Goal: Communication & Community: Share content

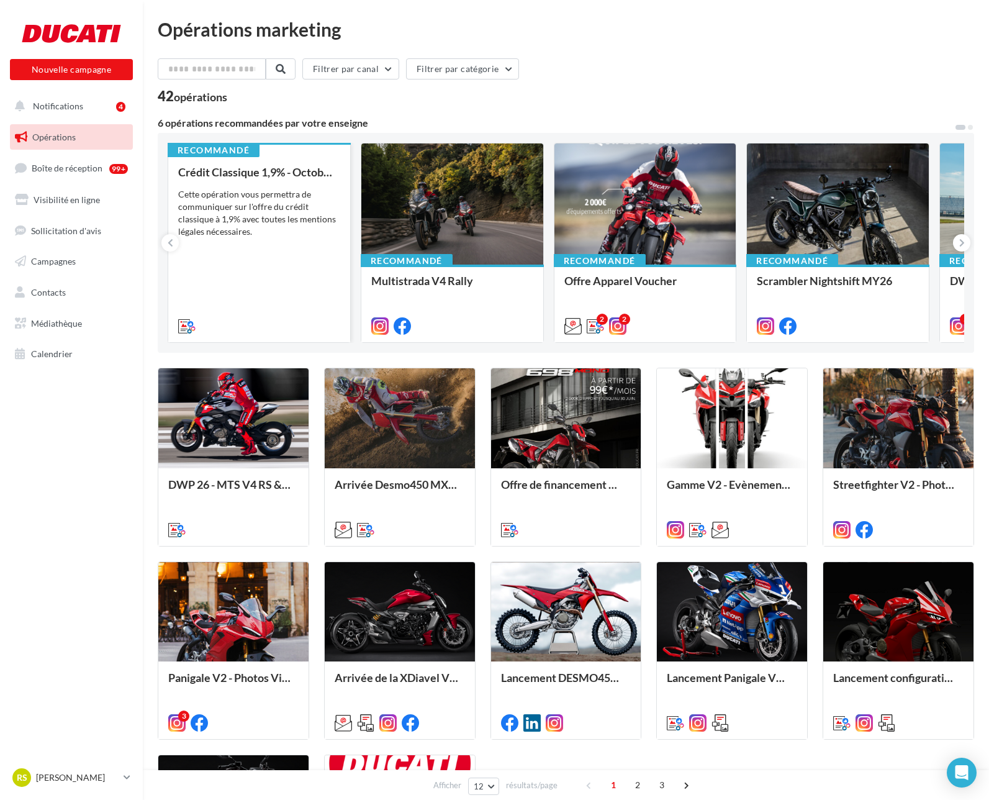
click at [269, 229] on div "Cette opération vous permettra de communiquer sur l'offre du crédit classique à…" at bounding box center [259, 213] width 162 height 50
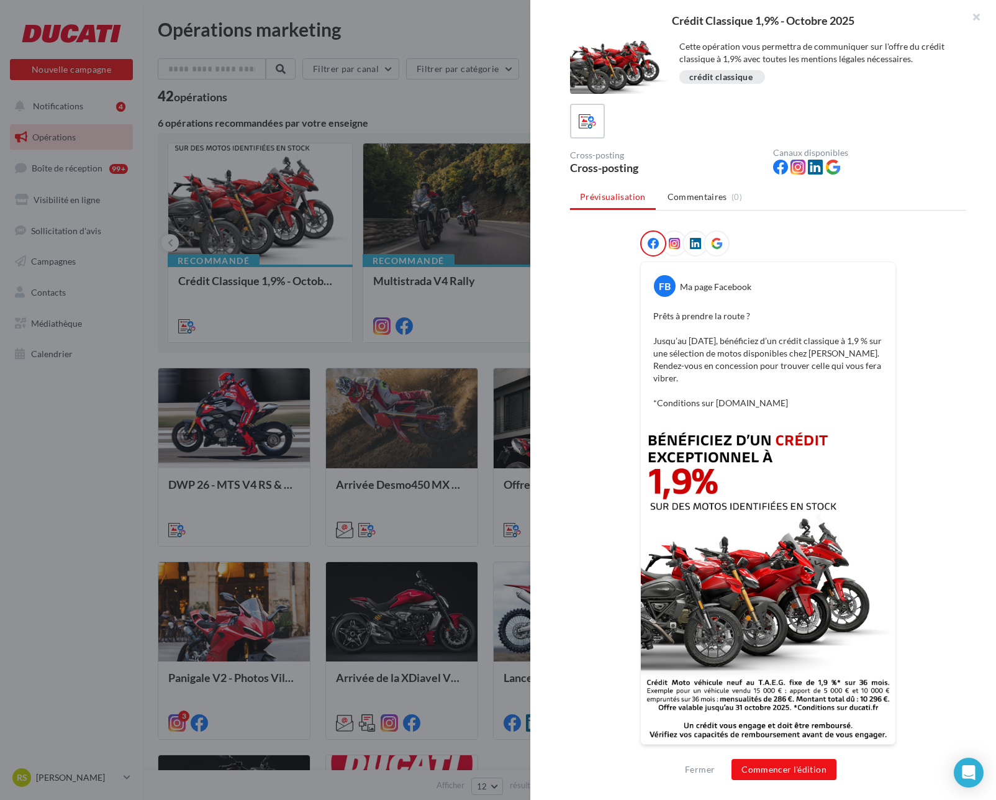
scroll to position [24, 0]
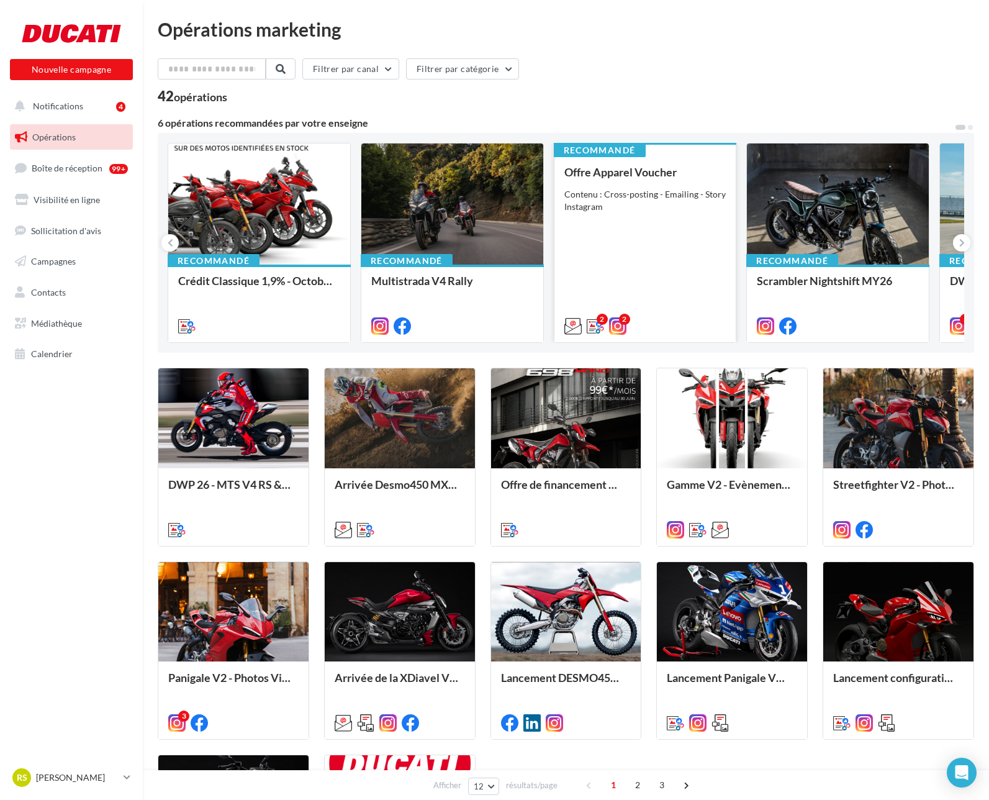
click at [671, 207] on div "Contenu : Cross-posting - Emailing - Story Instagram" at bounding box center [646, 200] width 162 height 25
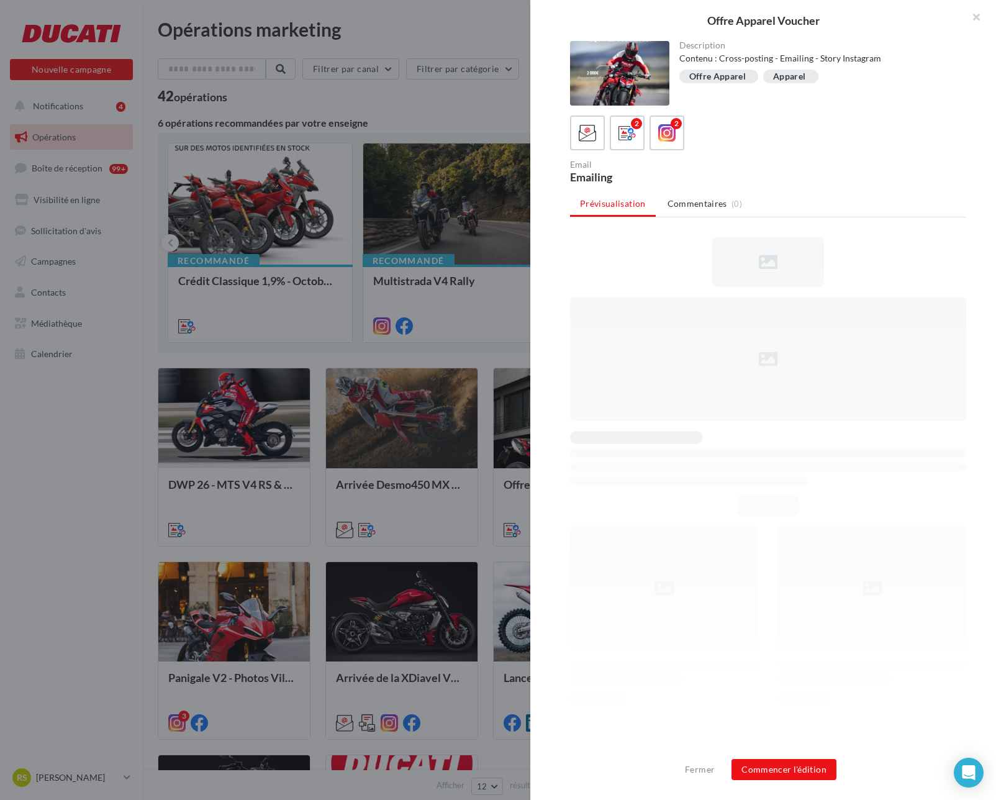
scroll to position [0, 0]
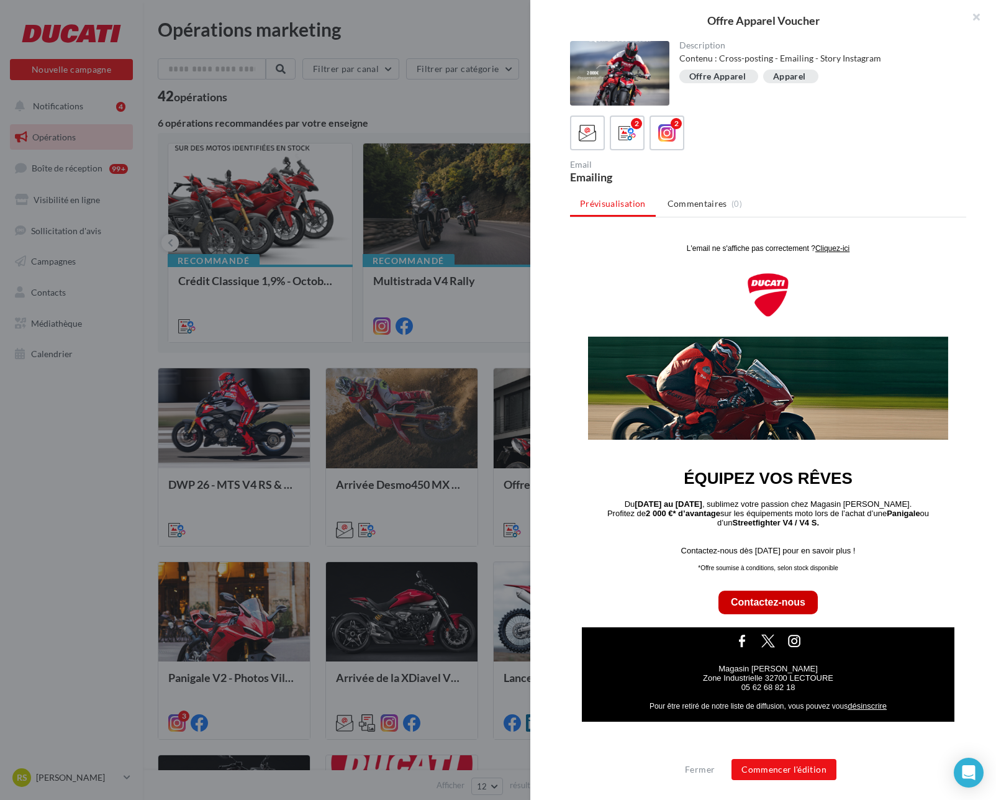
click at [621, 114] on div "Description Contenu : Cross-posting - Emailing - Story Instagram Offre Apparel …" at bounding box center [768, 400] width 476 height 719
click at [625, 134] on icon at bounding box center [628, 133] width 18 height 18
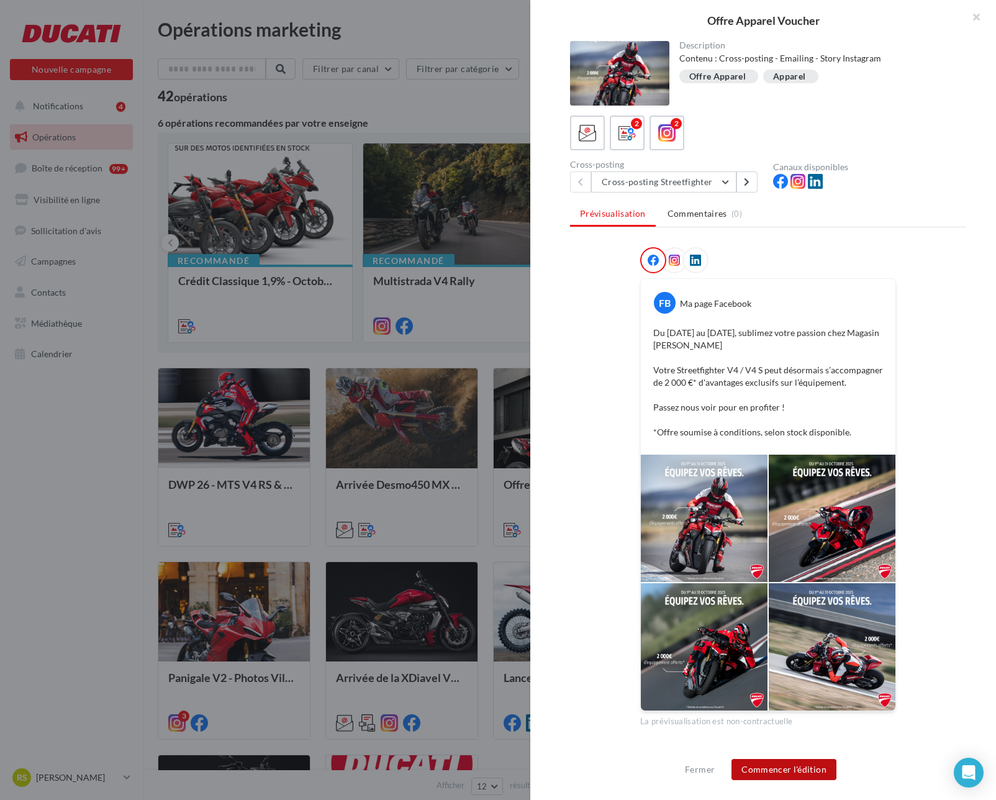
click at [787, 764] on button "Commencer l'édition" at bounding box center [784, 769] width 105 height 21
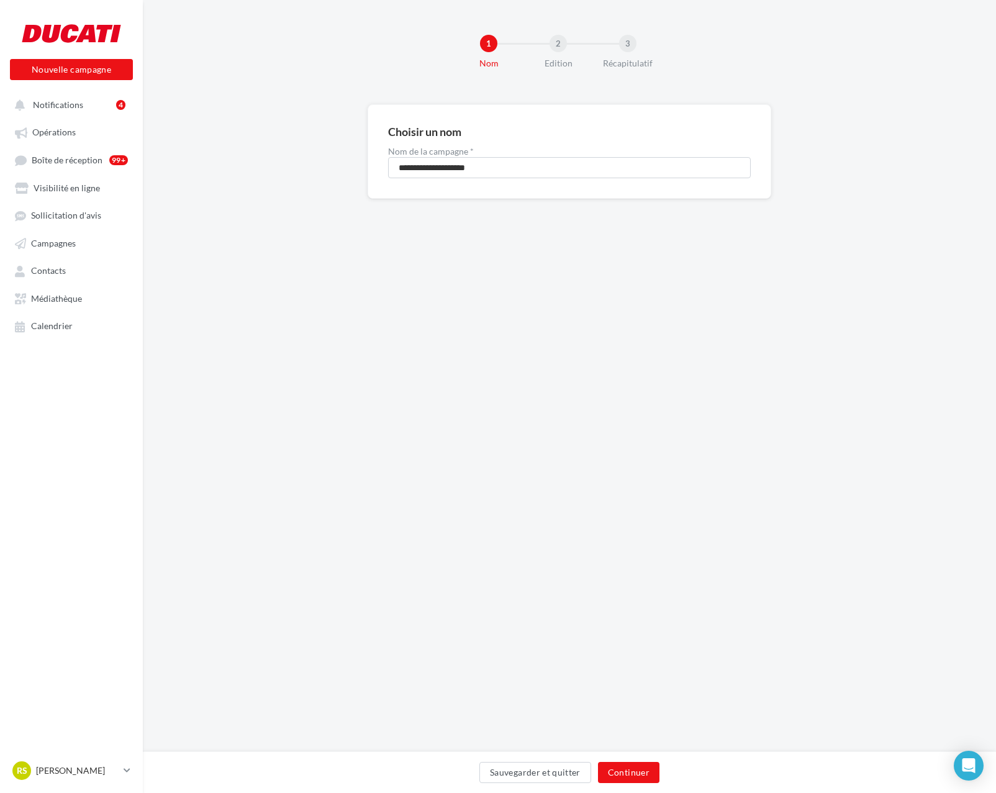
click at [635, 785] on div "Sauvegarder et quitter Continuer" at bounding box center [570, 775] width 834 height 26
click at [634, 780] on button "Continuer" at bounding box center [628, 772] width 61 height 21
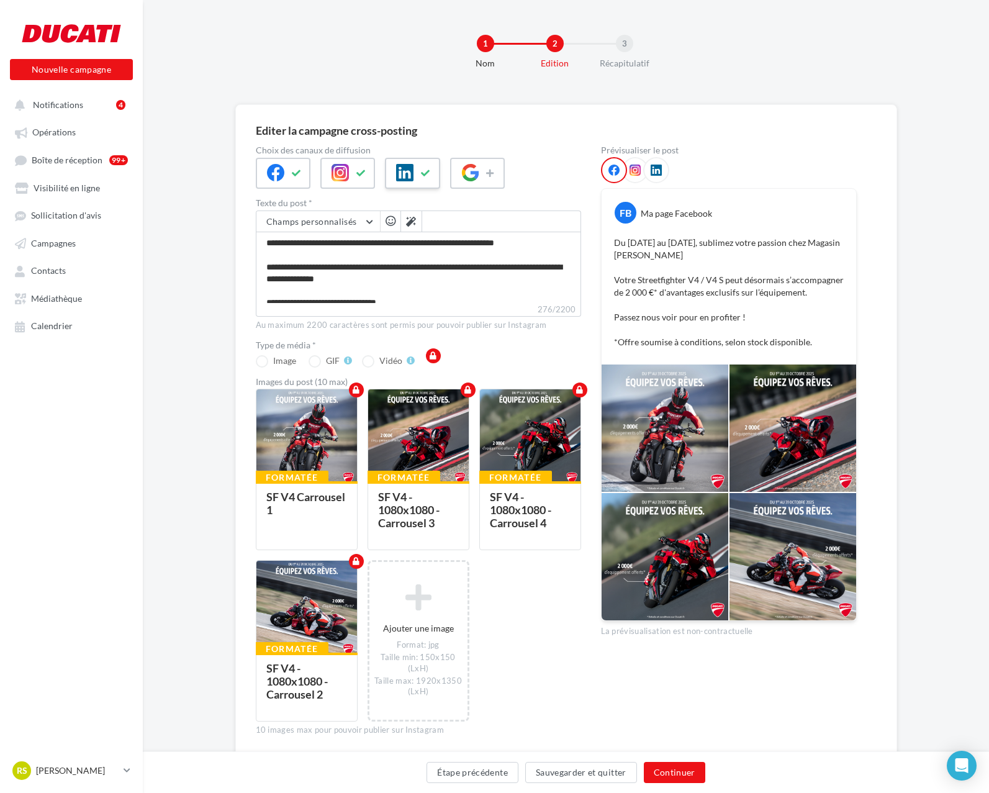
click at [415, 165] on div at bounding box center [412, 173] width 55 height 31
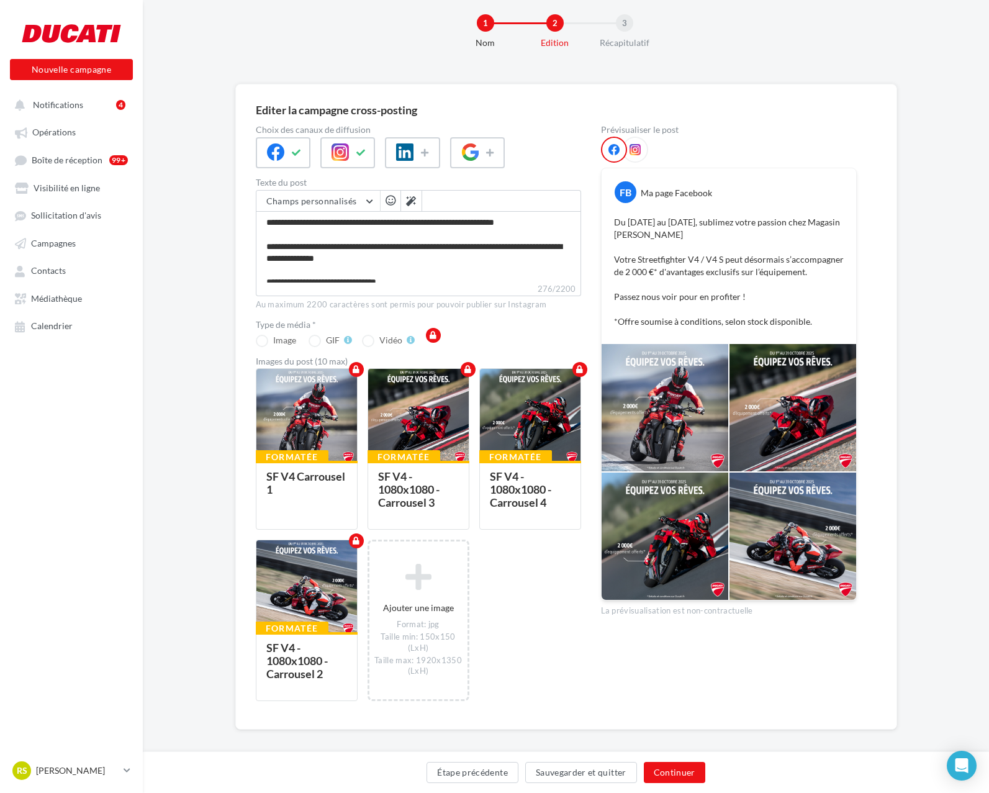
scroll to position [30, 0]
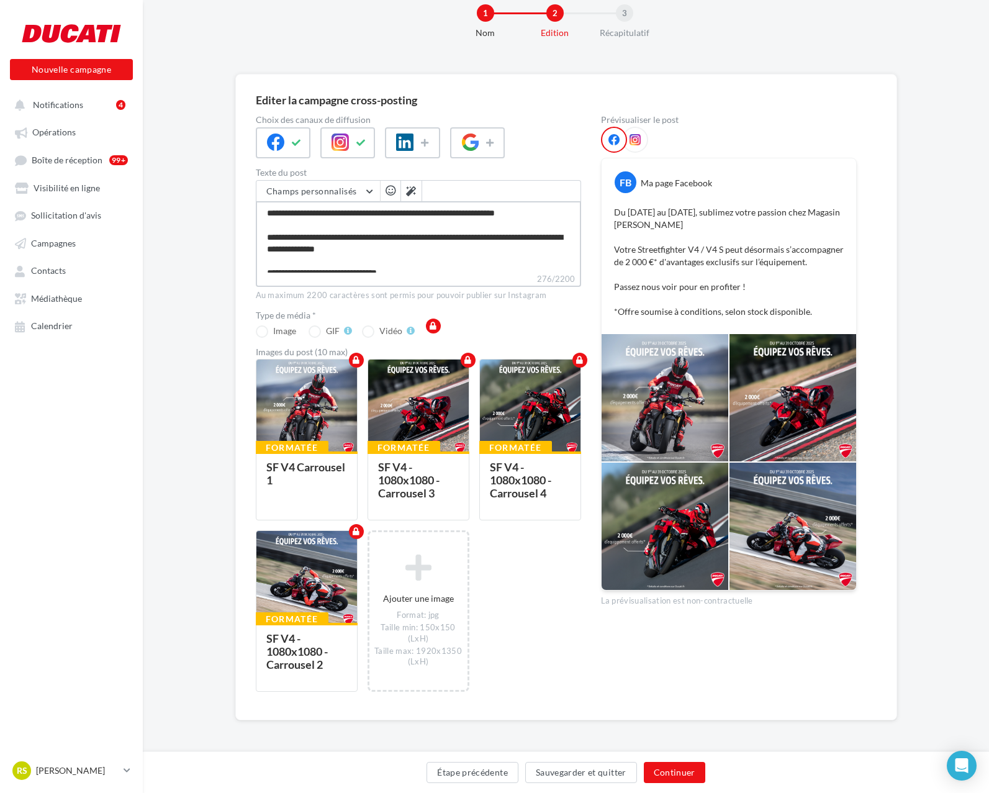
drag, startPoint x: 459, startPoint y: 216, endPoint x: 545, endPoint y: 212, distance: 86.4
click at [545, 212] on textarea "**********" at bounding box center [418, 236] width 325 height 71
type textarea "**********"
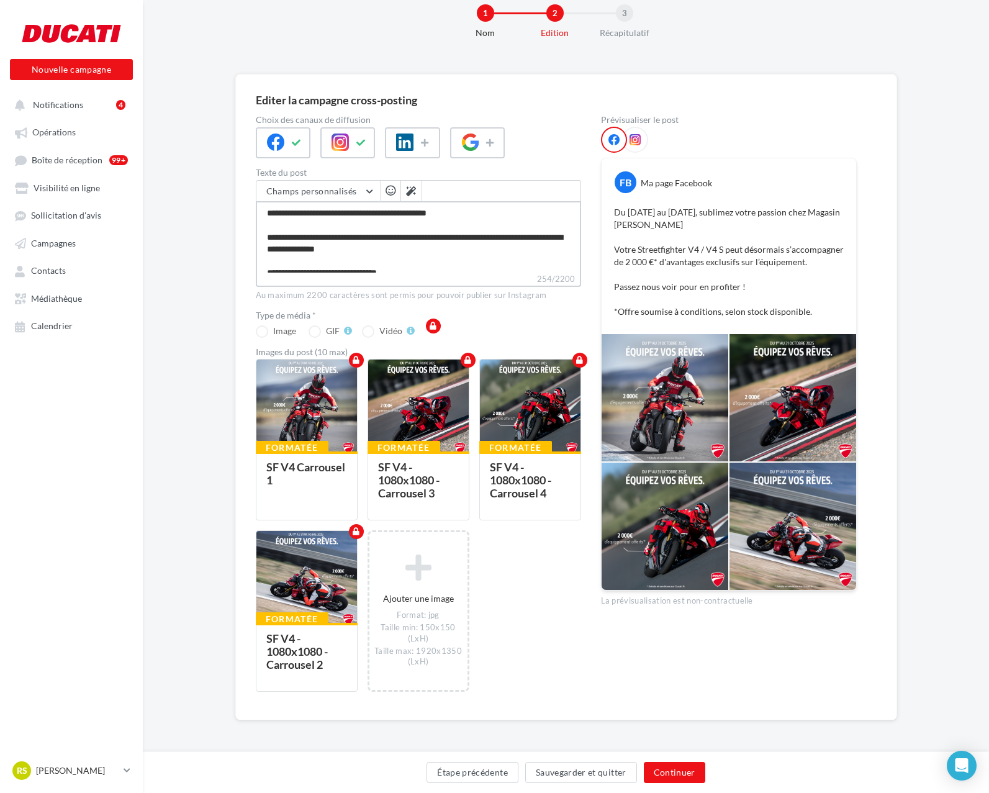
type textarea "**********"
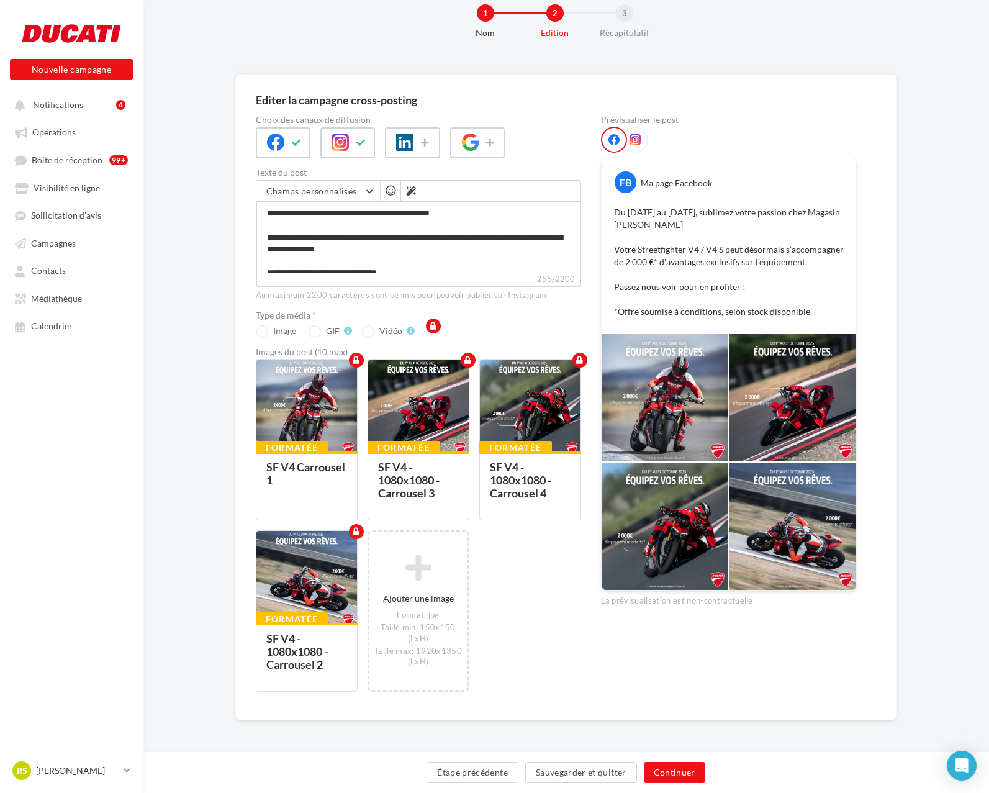
type textarea "**********"
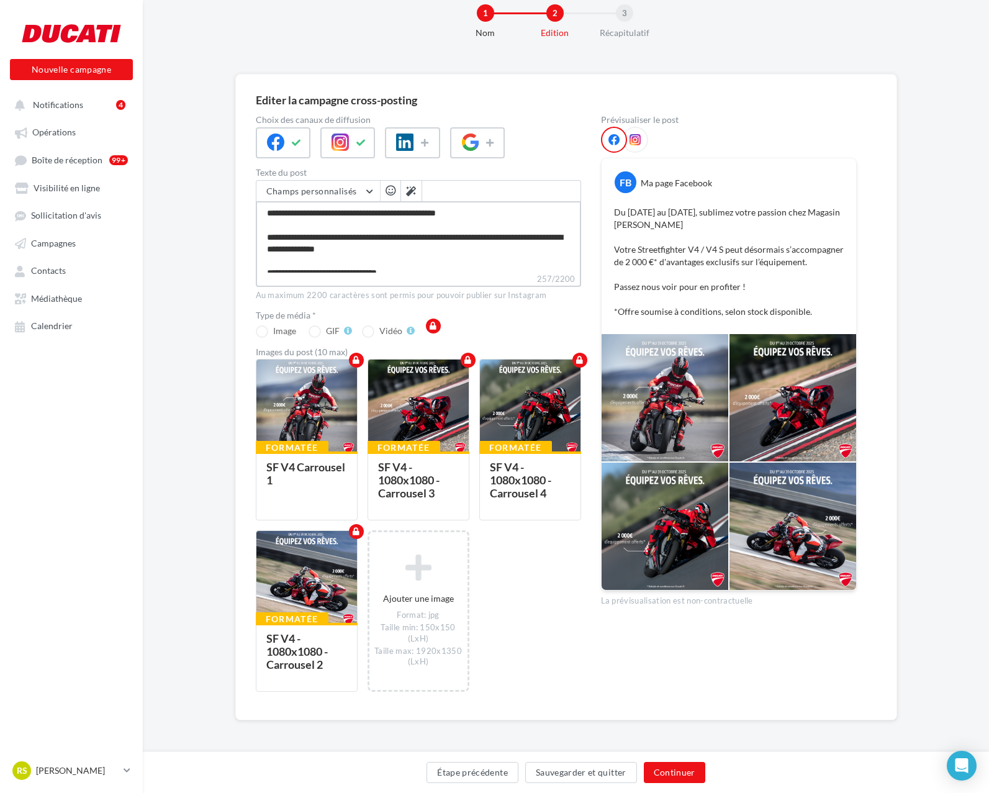
type textarea "**********"
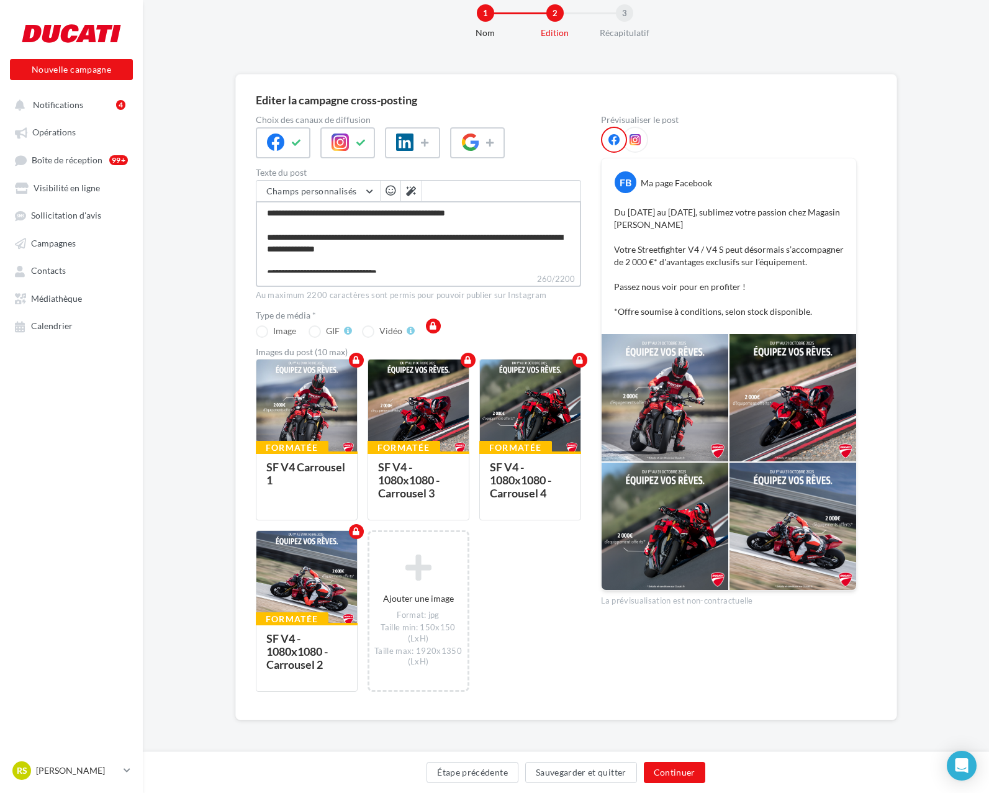
type textarea "**********"
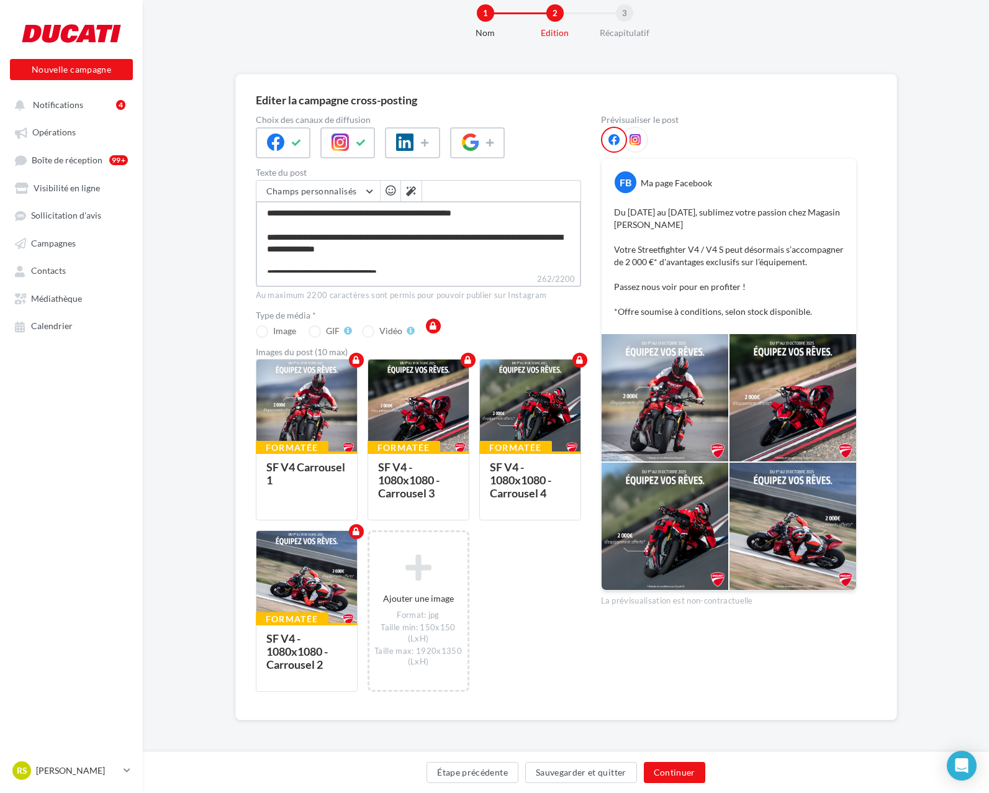
type textarea "**********"
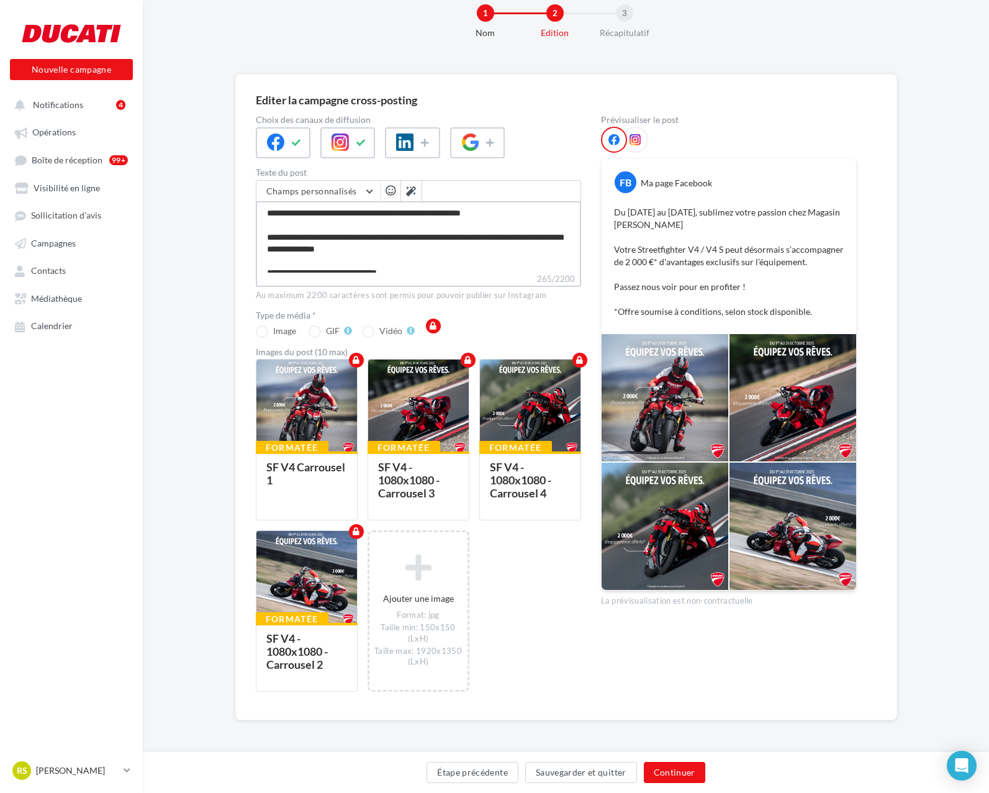
type textarea "**********"
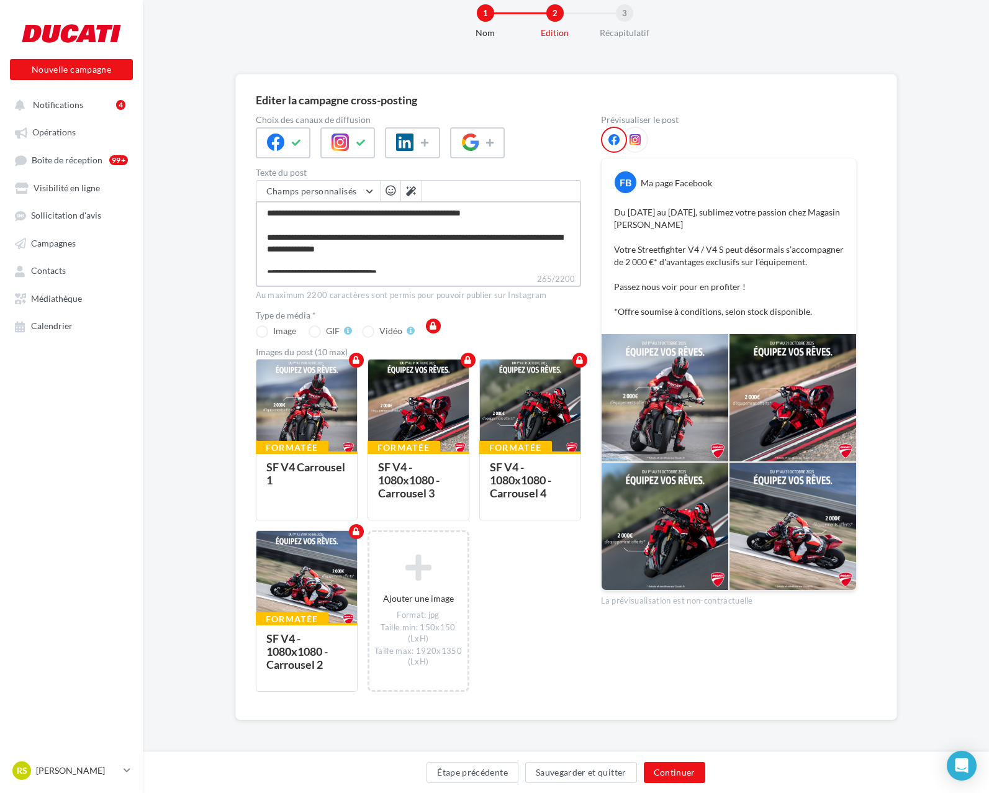
type textarea "**********"
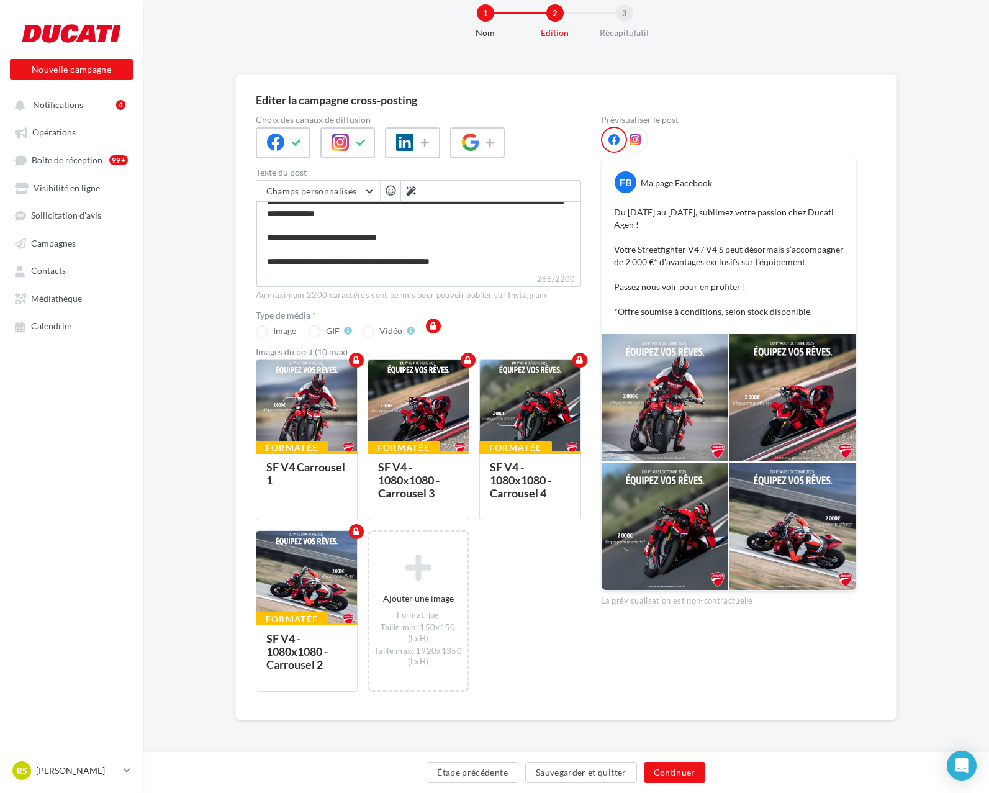
scroll to position [31, 0]
type textarea "**********"
click at [696, 776] on button "Continuer" at bounding box center [674, 772] width 61 height 21
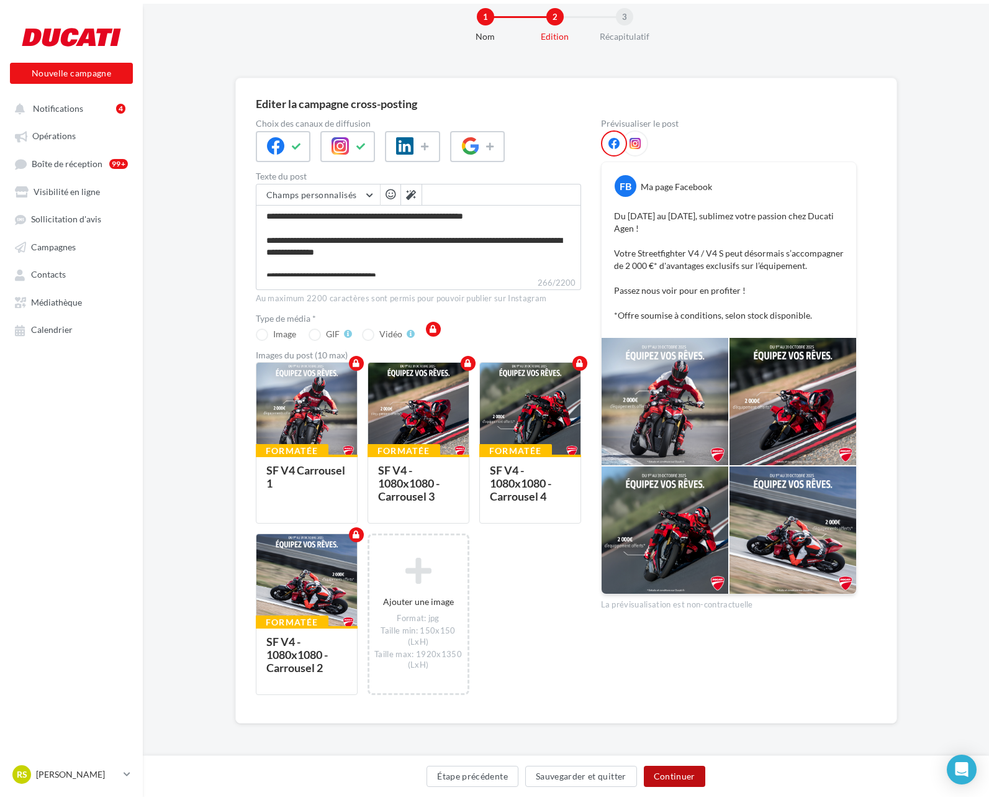
scroll to position [0, 0]
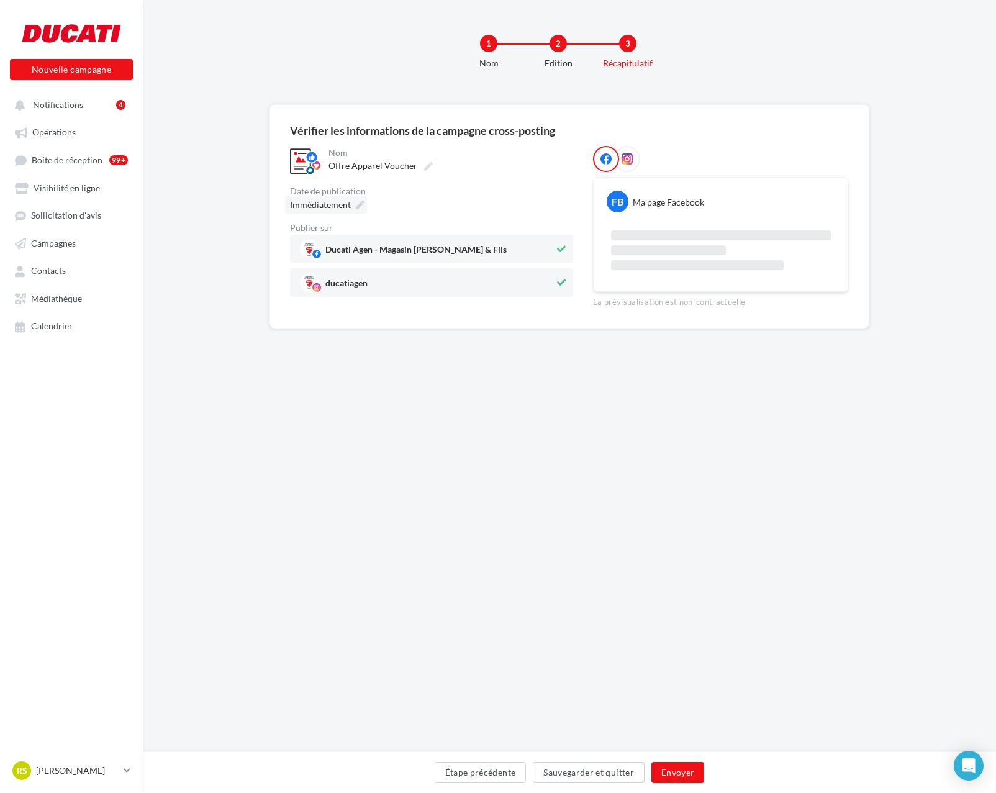
click at [356, 205] on icon at bounding box center [360, 205] width 9 height 9
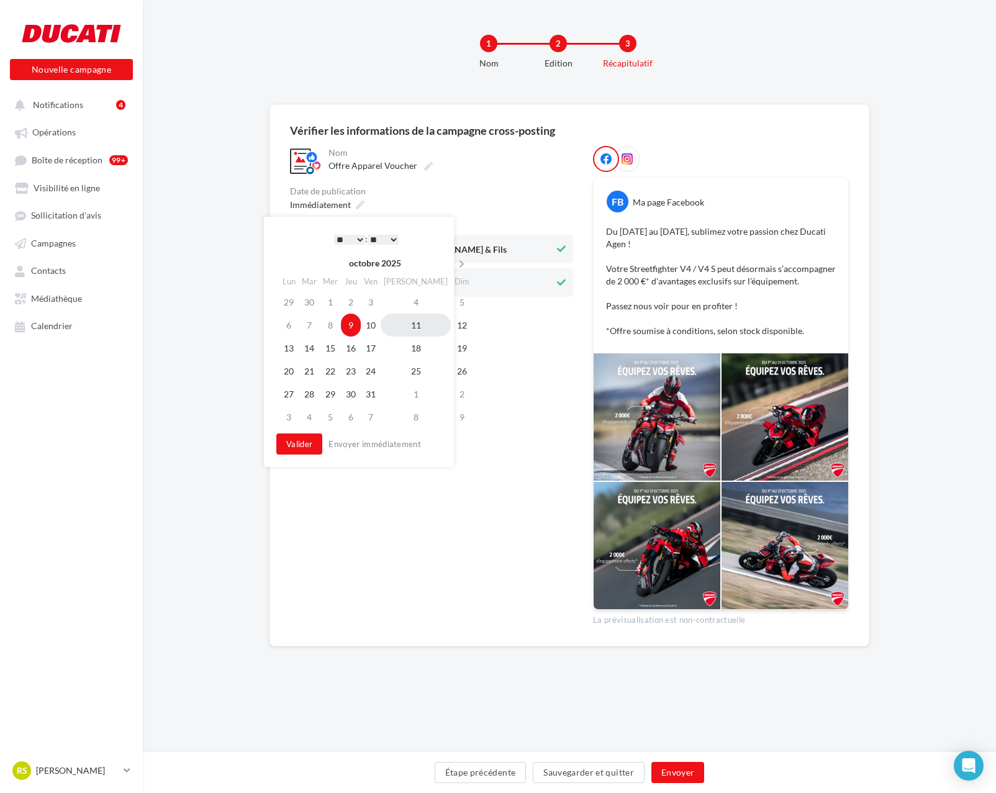
click at [396, 322] on td "11" at bounding box center [416, 325] width 70 height 23
click at [303, 452] on button "Valider" at bounding box center [299, 444] width 46 height 21
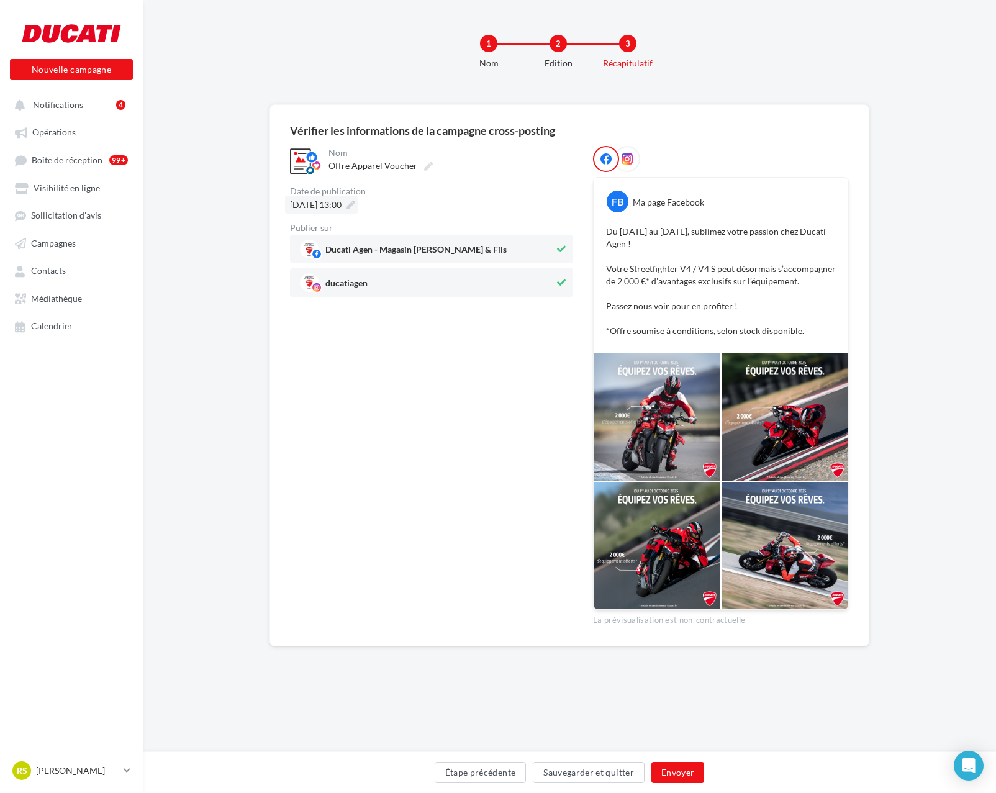
click at [355, 201] on icon at bounding box center [351, 205] width 9 height 9
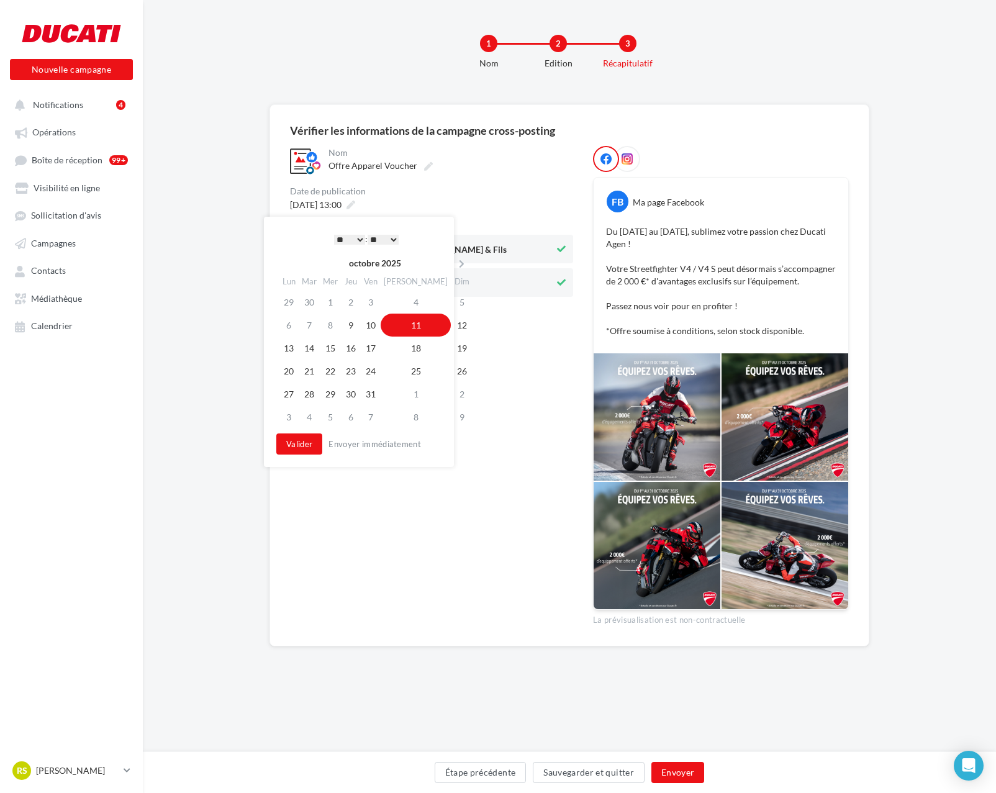
click at [361, 241] on select "* * * * * * * * * * ** ** ** ** ** ** ** ** ** ** ** ** ** **" at bounding box center [349, 240] width 31 height 10
click at [287, 446] on button "Valider" at bounding box center [299, 444] width 46 height 21
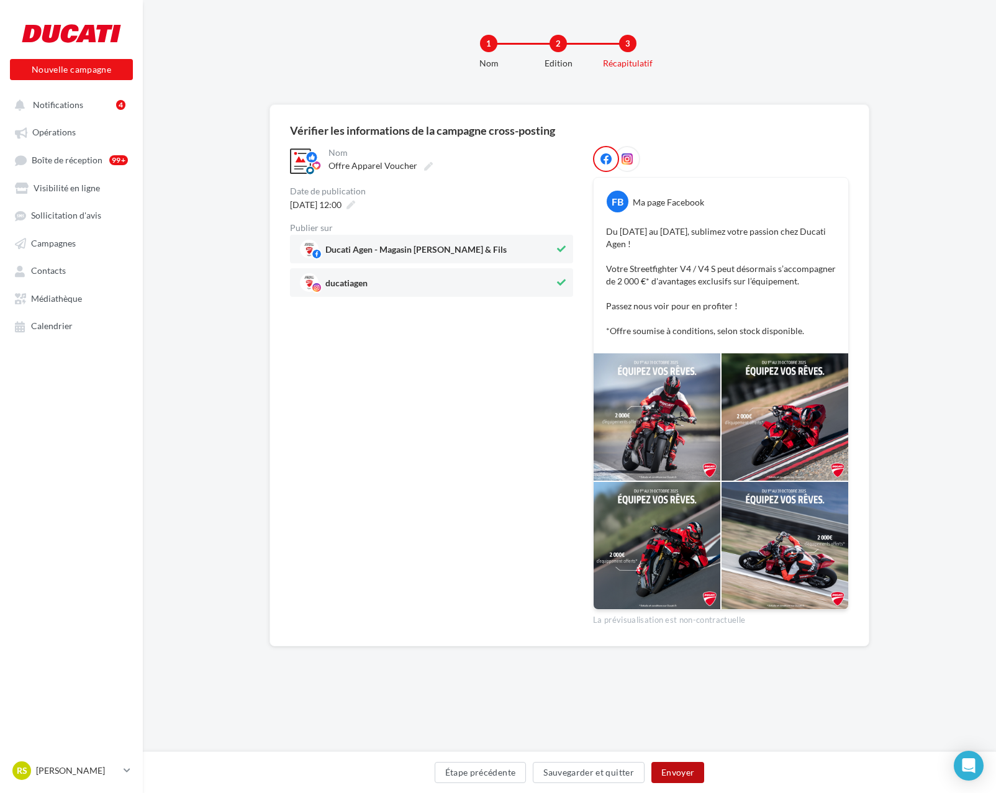
click at [672, 770] on button "Envoyer" at bounding box center [678, 772] width 53 height 21
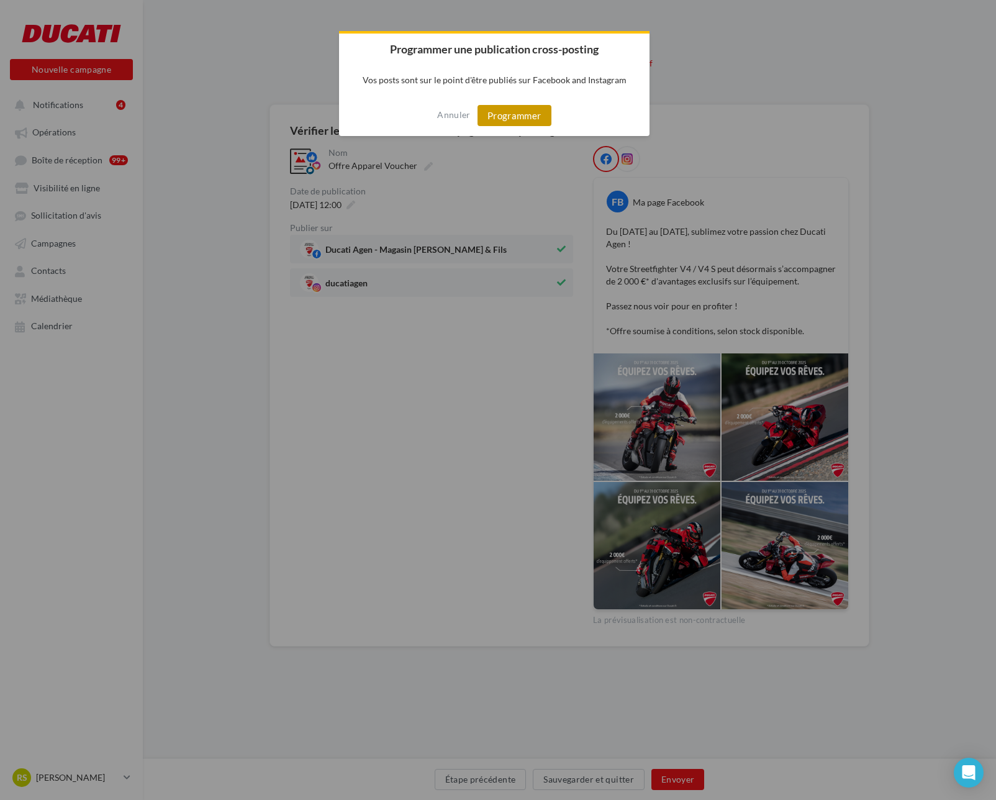
click at [506, 109] on button "Programmer" at bounding box center [515, 115] width 74 height 21
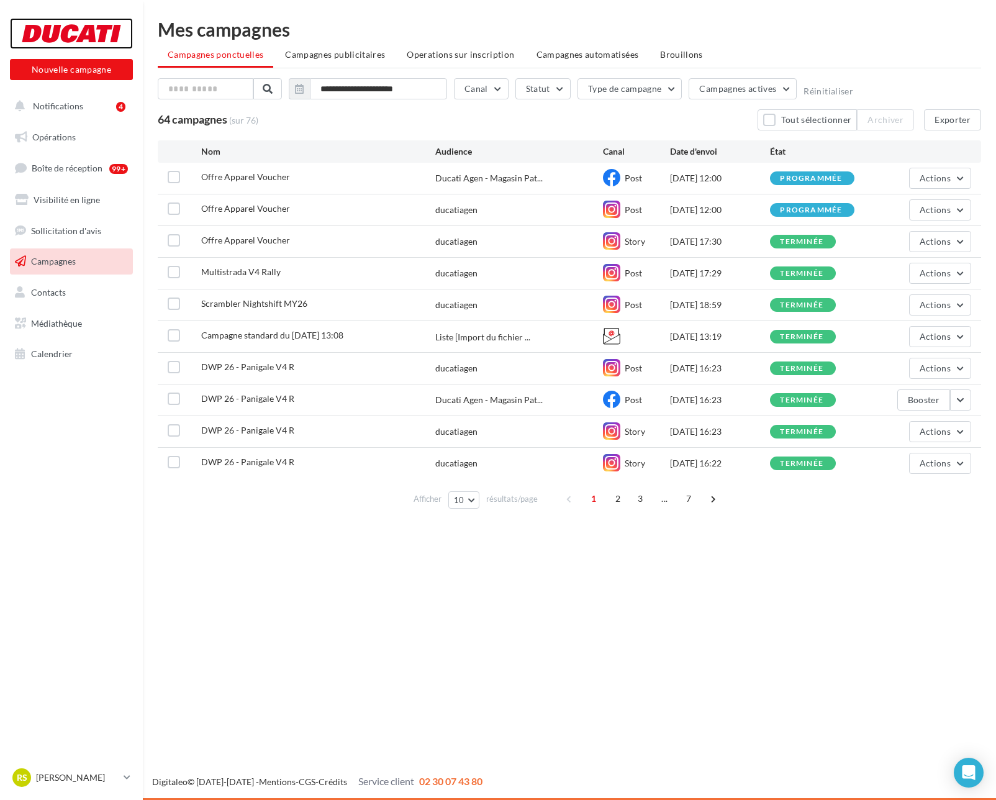
click at [78, 39] on div at bounding box center [71, 33] width 99 height 31
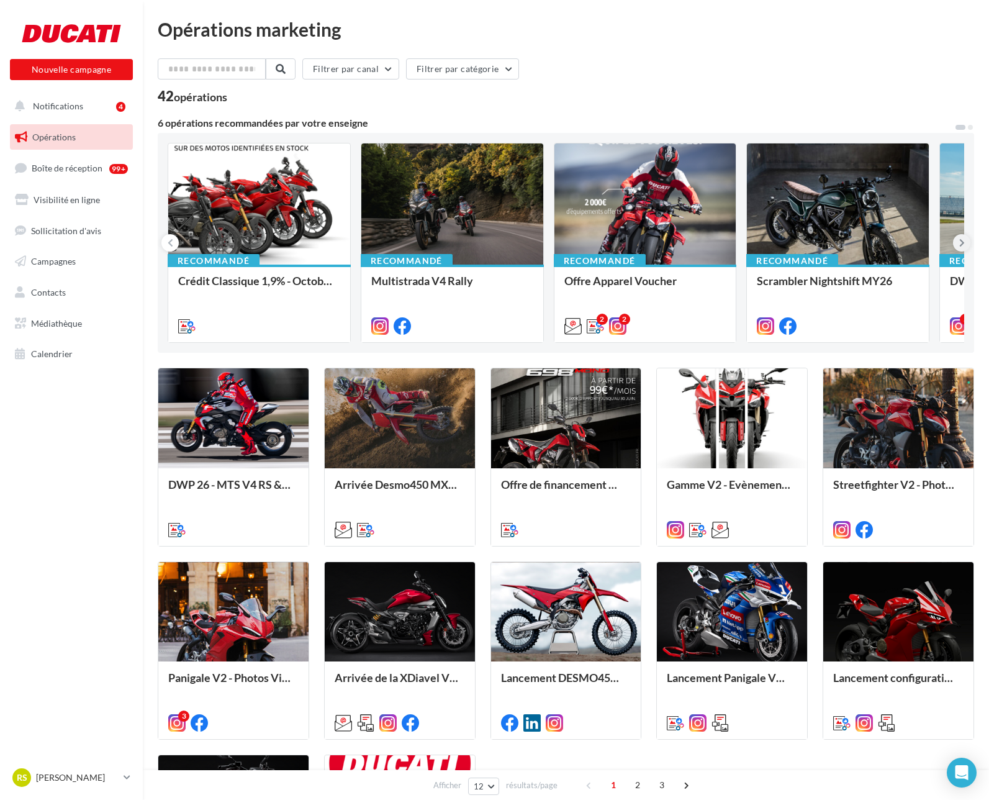
click at [964, 242] on icon at bounding box center [963, 243] width 6 height 12
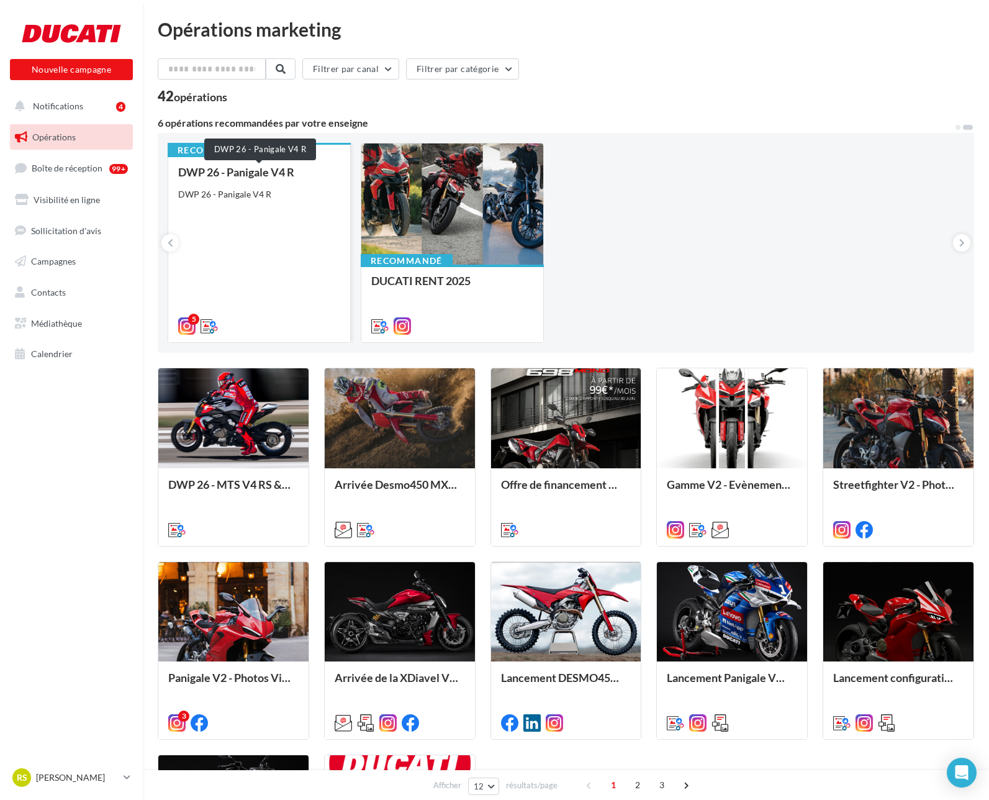
click at [281, 172] on div "DWP 26 - Panigale V4 R" at bounding box center [259, 172] width 162 height 12
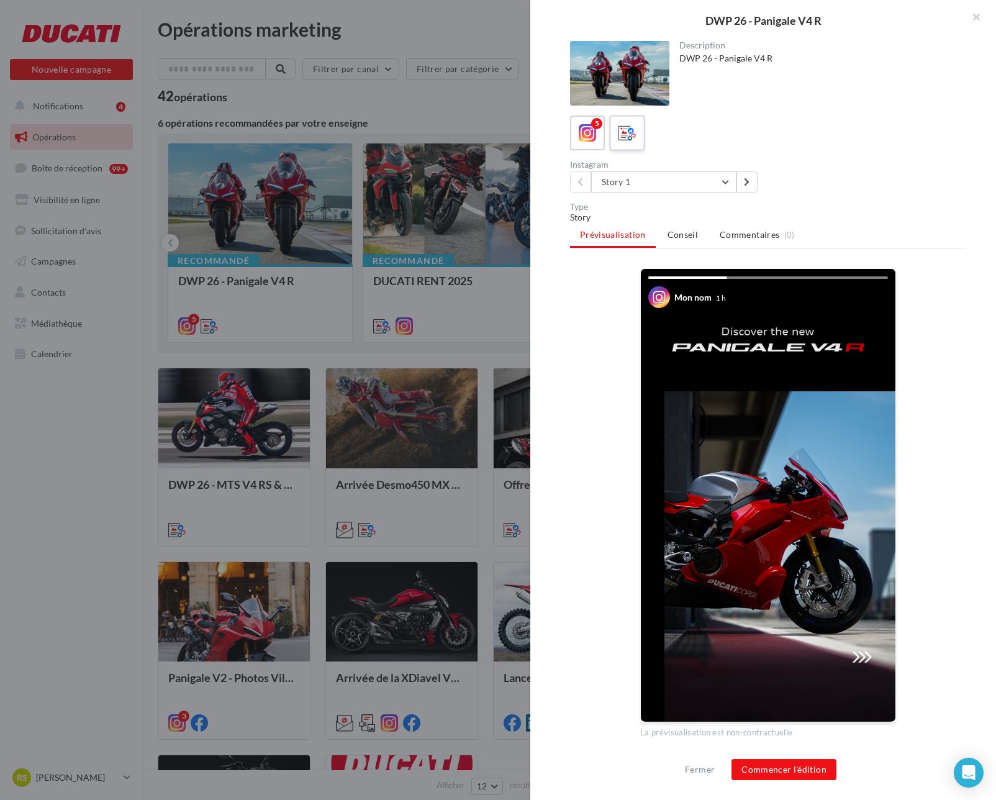
click at [630, 130] on icon at bounding box center [628, 133] width 18 height 18
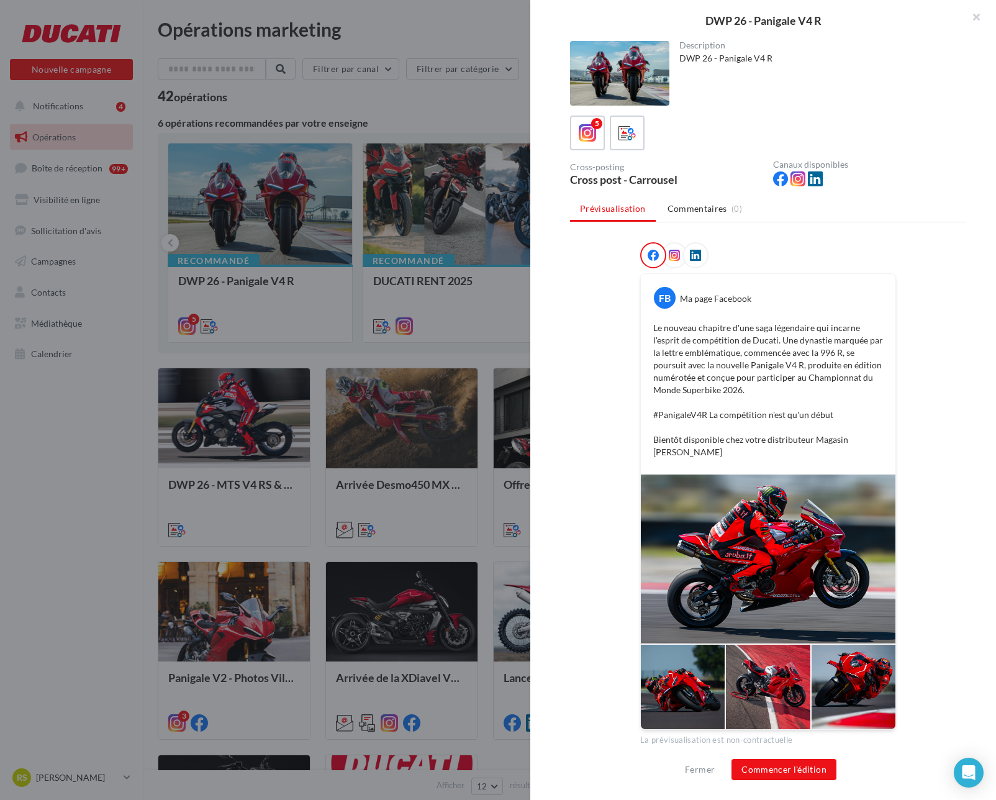
click at [678, 247] on div at bounding box center [675, 255] width 26 height 26
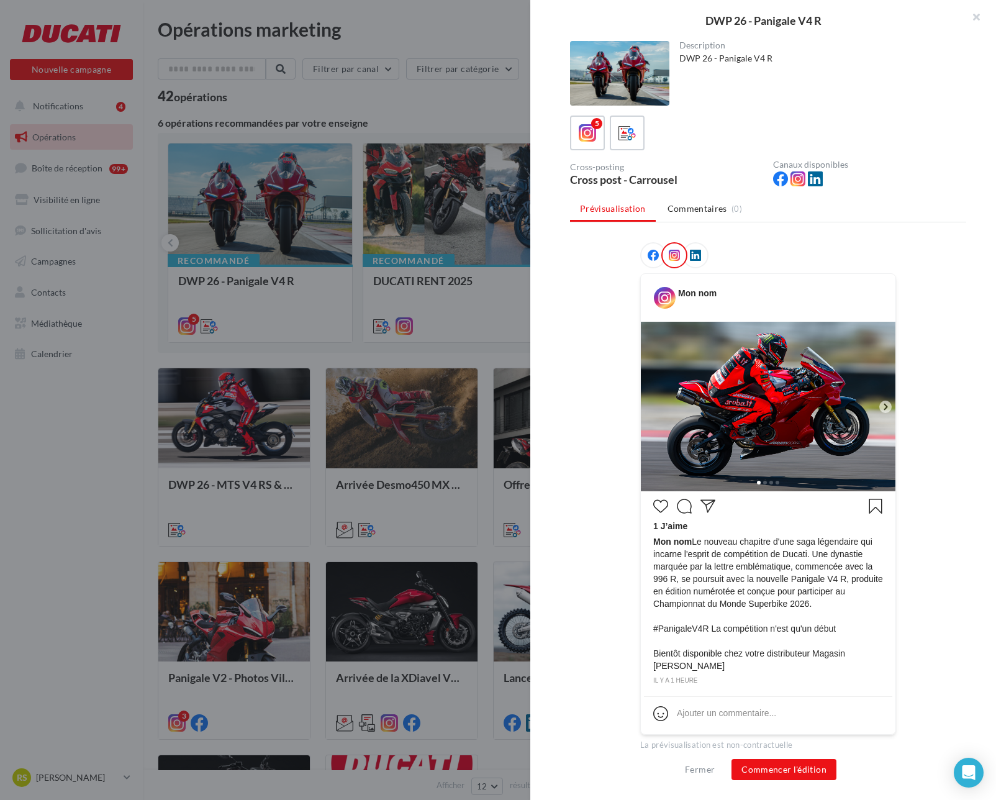
click at [442, 276] on div at bounding box center [498, 400] width 996 height 800
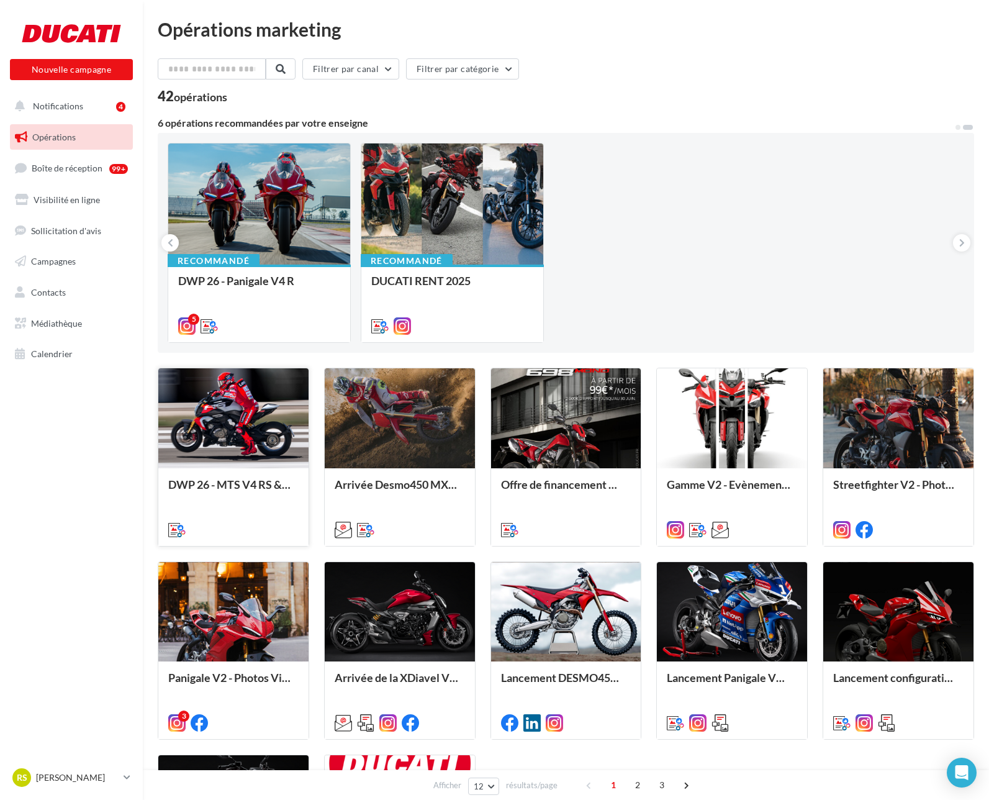
click at [186, 439] on div at bounding box center [233, 418] width 150 height 101
click at [81, 112] on button "Notifications 4" at bounding box center [68, 106] width 123 height 26
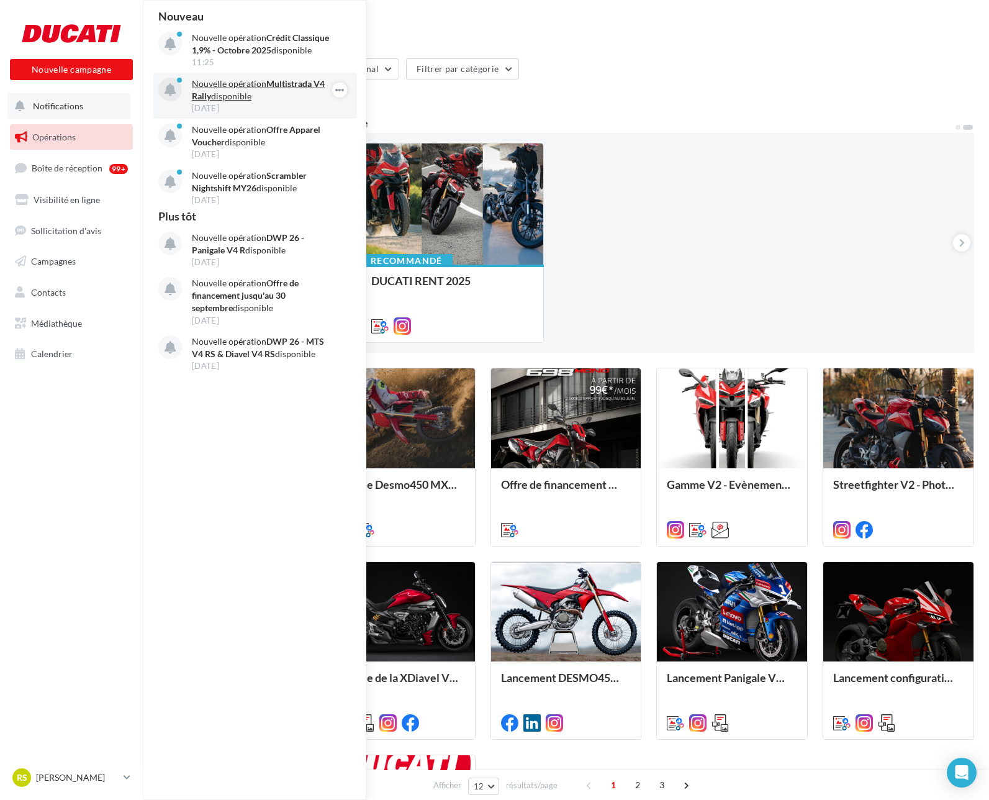
click at [224, 85] on p "Nouvelle opération Multistrada V4 Rally disponible" at bounding box center [264, 90] width 144 height 25
click at [232, 91] on p "Nouvelle opération Multistrada V4 Rally disponible" at bounding box center [264, 90] width 144 height 25
click at [221, 49] on strong "Crédit Classique 1,9% - Octobre 2025" at bounding box center [260, 43] width 137 height 23
click at [66, 174] on link "Boîte de réception 99+" at bounding box center [71, 168] width 128 height 27
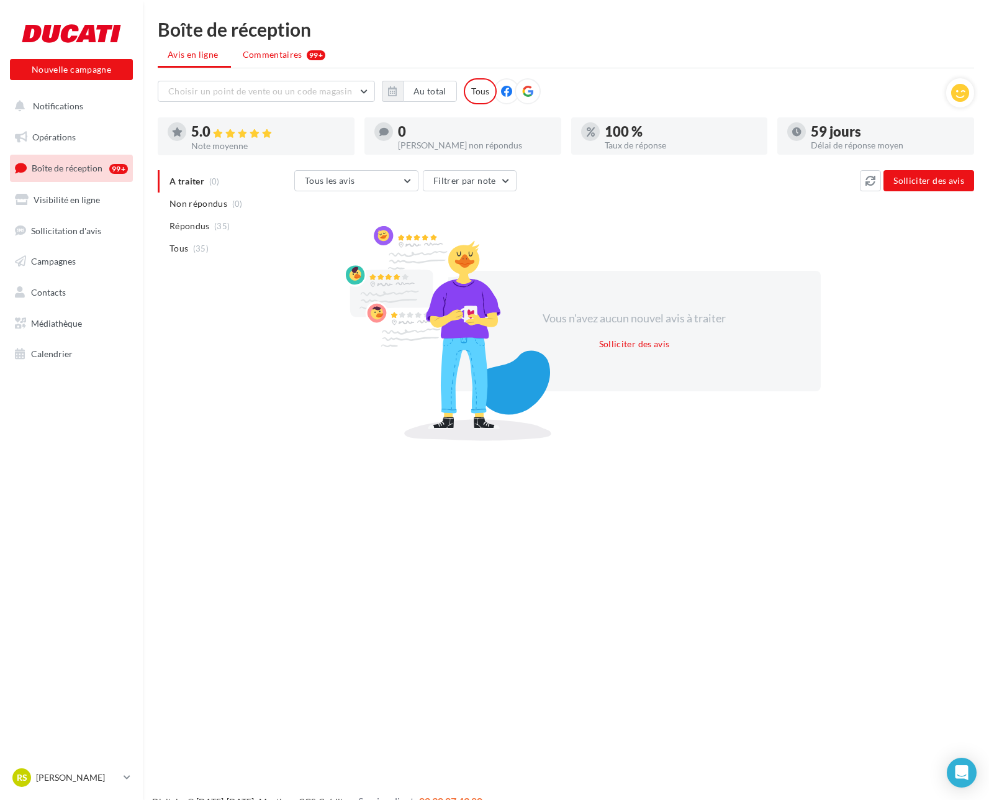
click at [265, 50] on span "Commentaires" at bounding box center [273, 54] width 60 height 12
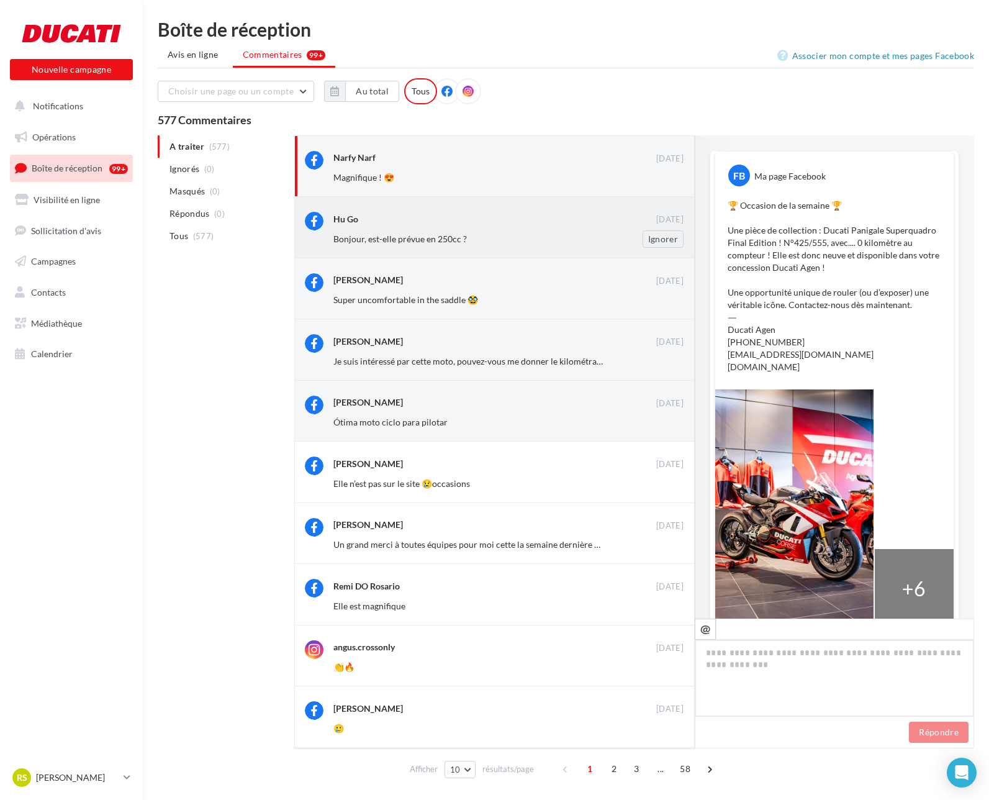
scroll to position [121, 0]
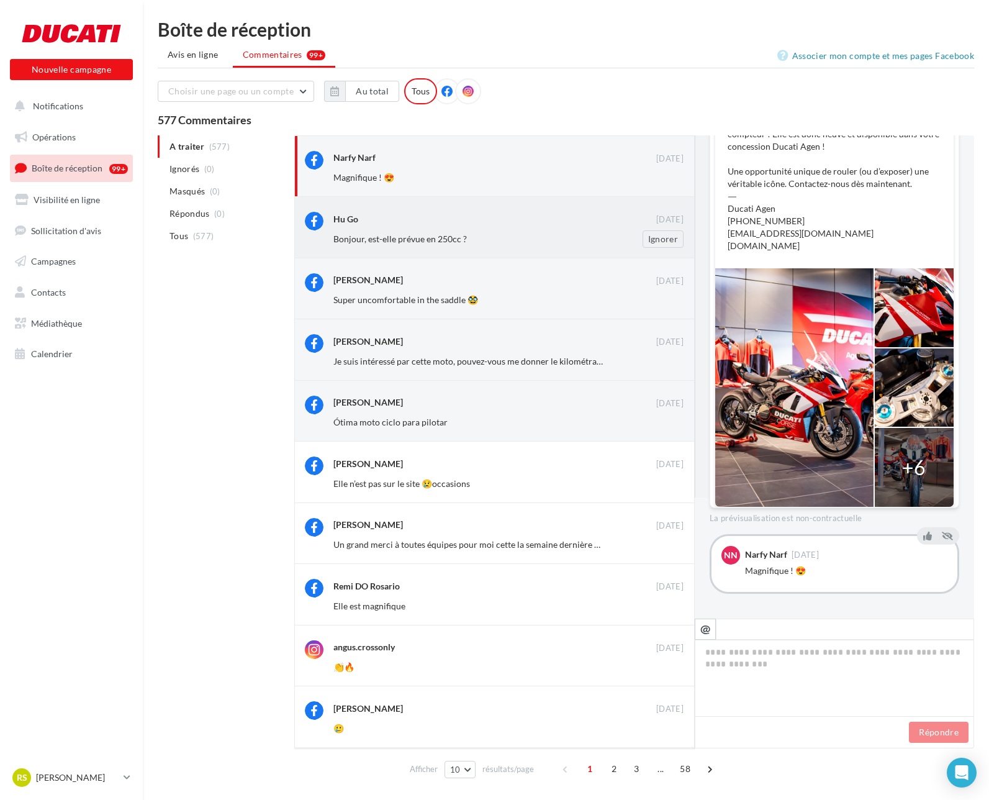
click at [438, 231] on div "Bonjour, est-elle prévue en 250cc ? Ignorer" at bounding box center [514, 238] width 360 height 17
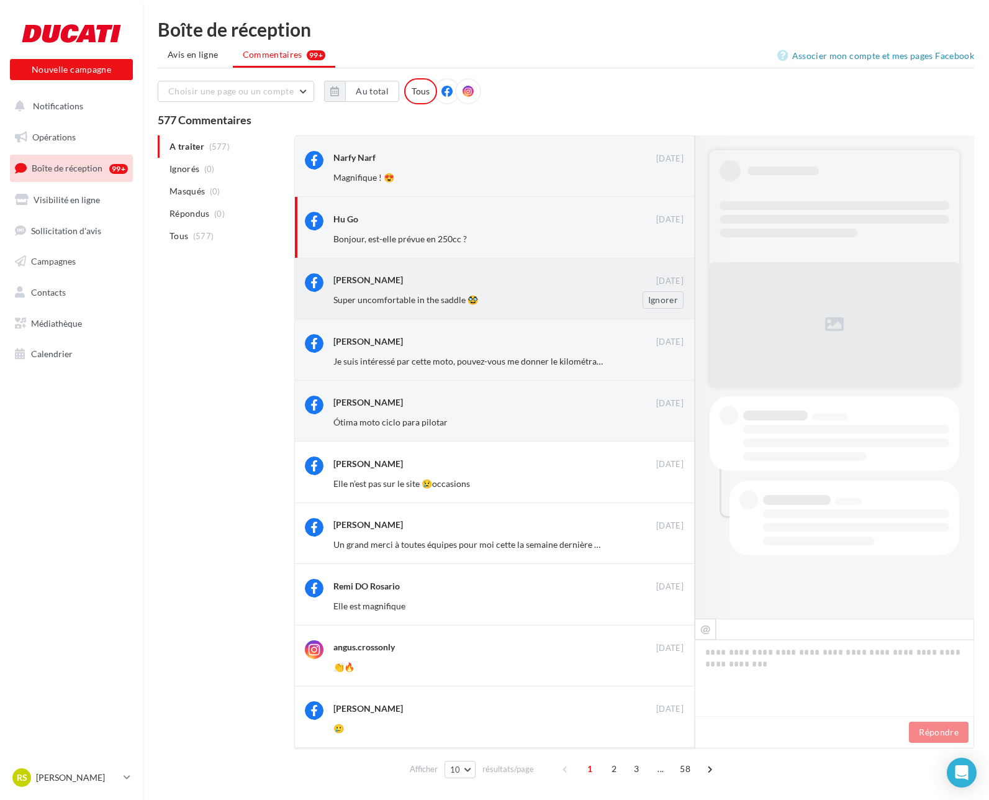
click at [438, 283] on div "[PERSON_NAME]" at bounding box center [495, 279] width 323 height 13
click at [443, 351] on div "[PERSON_NAME] [DATE] Je suis intéressé par cette moto, pouvez-vous me donner le…" at bounding box center [509, 351] width 350 height 35
click at [431, 417] on span "Ótima moto ciclo para pilotar" at bounding box center [391, 422] width 114 height 11
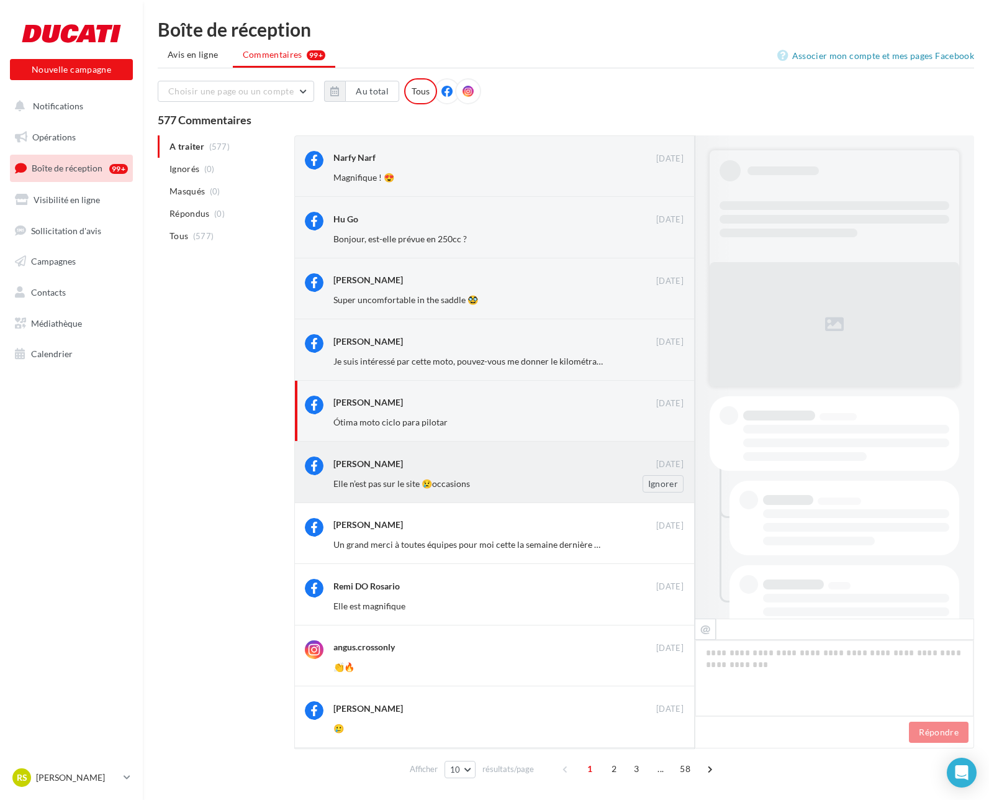
click at [424, 495] on div "[PERSON_NAME] [DATE] Elle n’est pas sur le site 😢occasions Ignorer" at bounding box center [494, 472] width 401 height 61
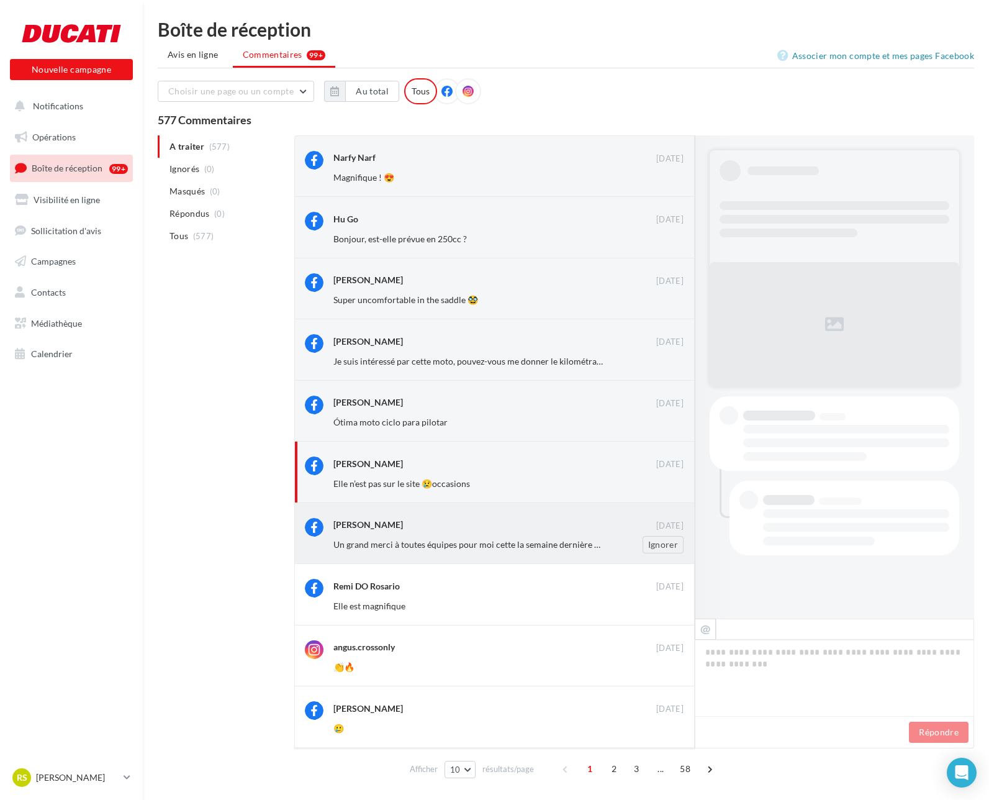
click at [445, 536] on div "Un grand merci à toutes équipes pour moi cette la semaine dernière de récupérer…" at bounding box center [514, 544] width 360 height 17
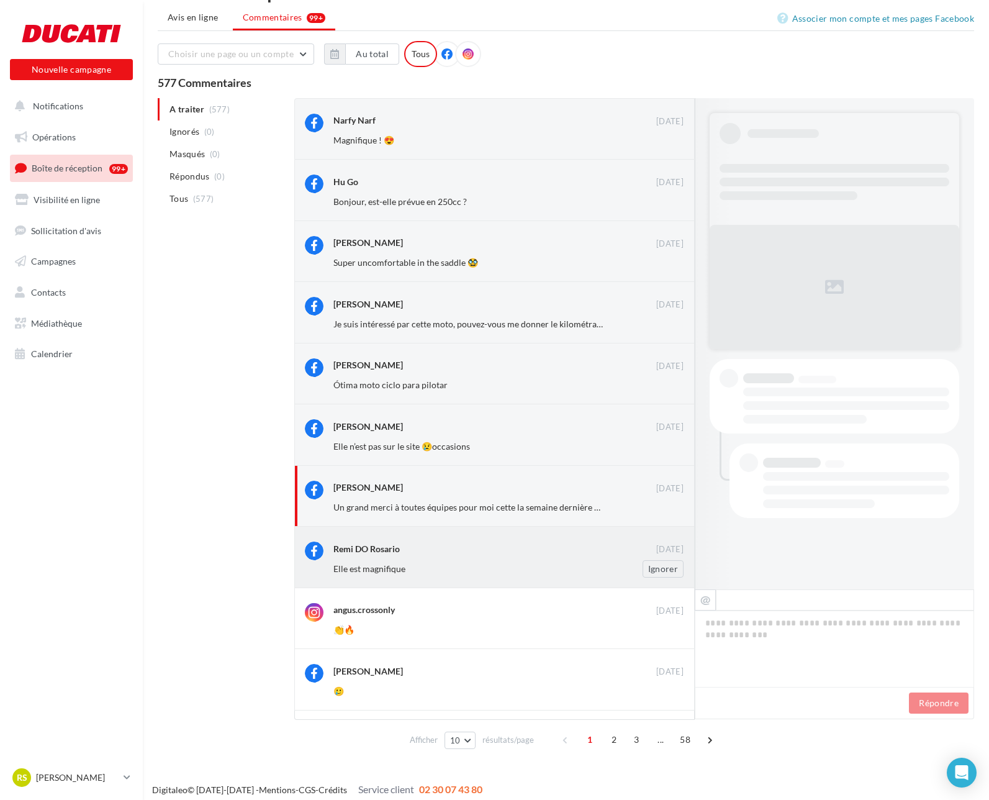
scroll to position [39, 0]
click at [444, 532] on div "Remi DO Rosario [DATE] Elle est magnifique Ignorer" at bounding box center [494, 555] width 401 height 61
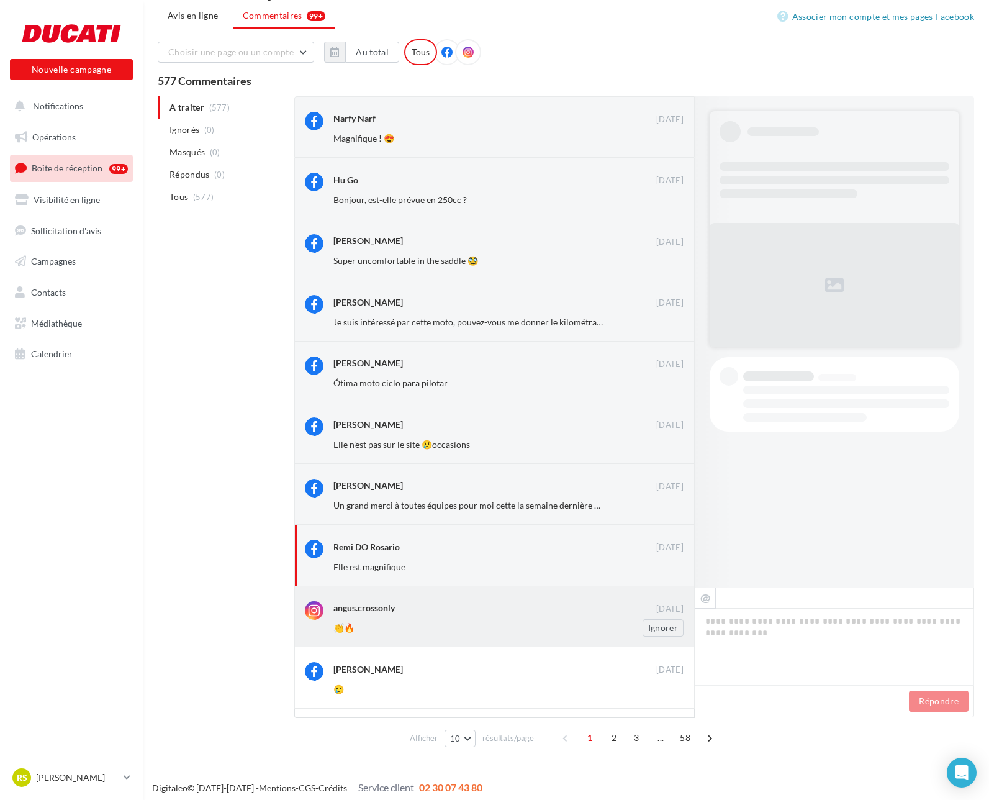
click at [547, 609] on div "angus.crossonly" at bounding box center [495, 607] width 323 height 13
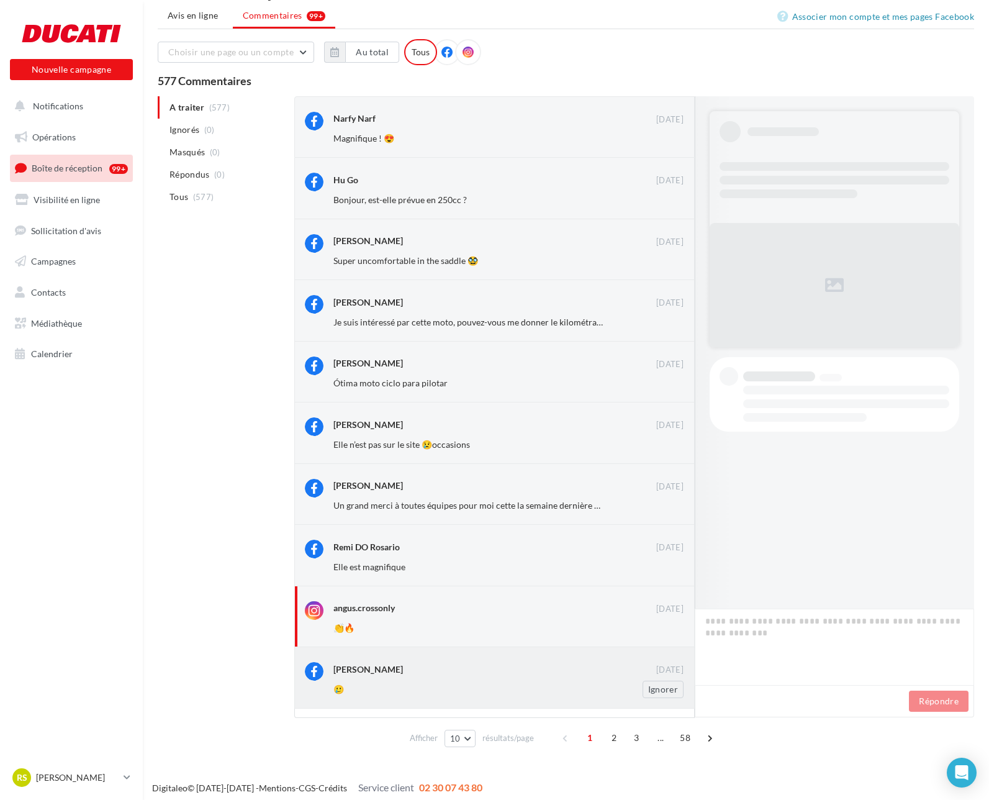
click at [535, 664] on div "[PERSON_NAME]" at bounding box center [495, 668] width 323 height 13
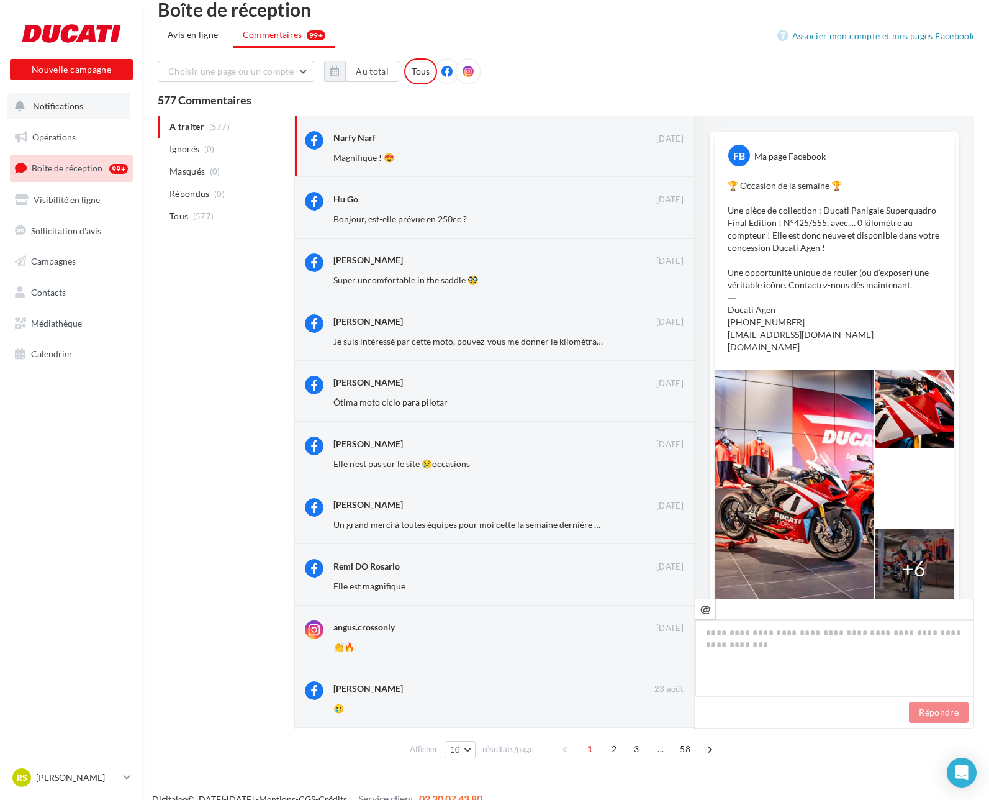
scroll to position [121, 0]
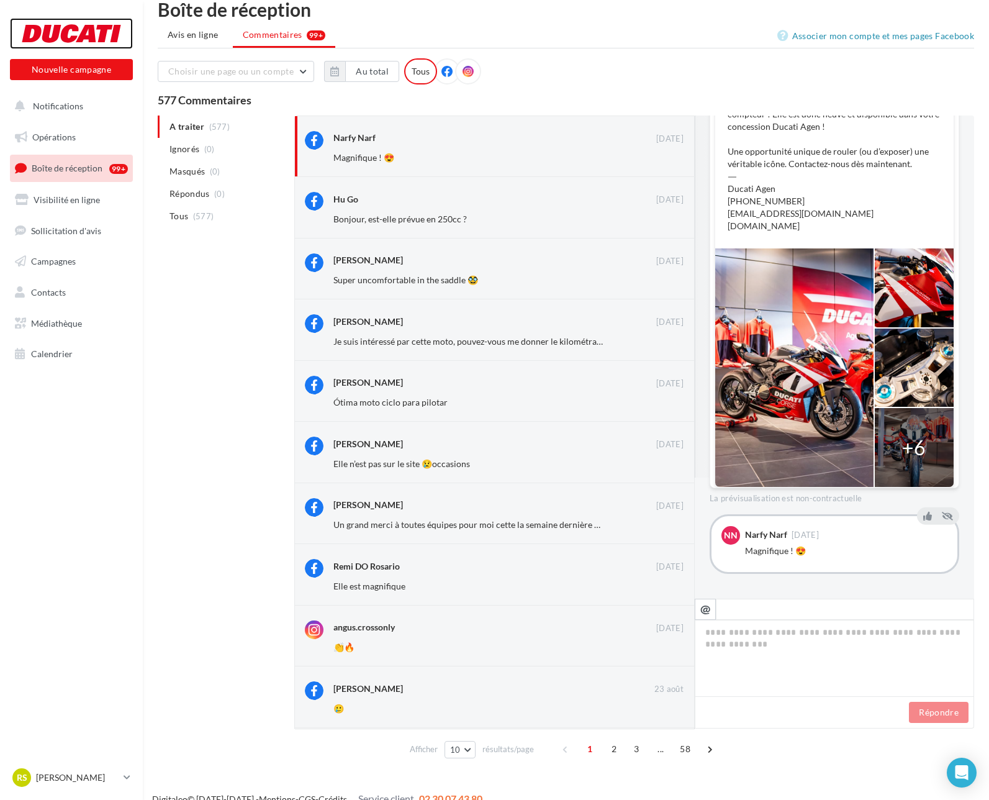
click at [89, 29] on div at bounding box center [71, 33] width 99 height 31
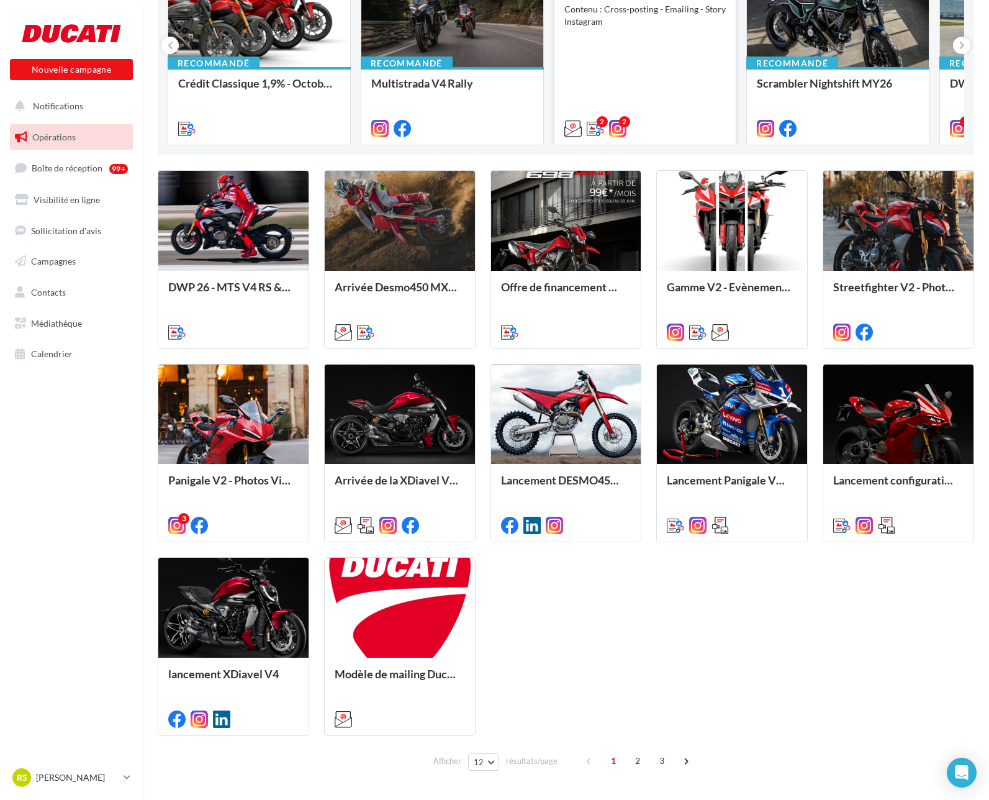
scroll to position [237, 0]
